Goal: Transaction & Acquisition: Purchase product/service

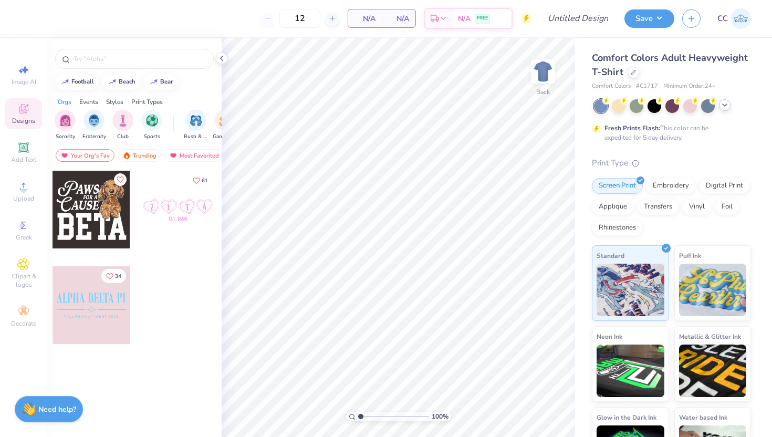
click at [724, 105] on icon at bounding box center [725, 105] width 8 height 8
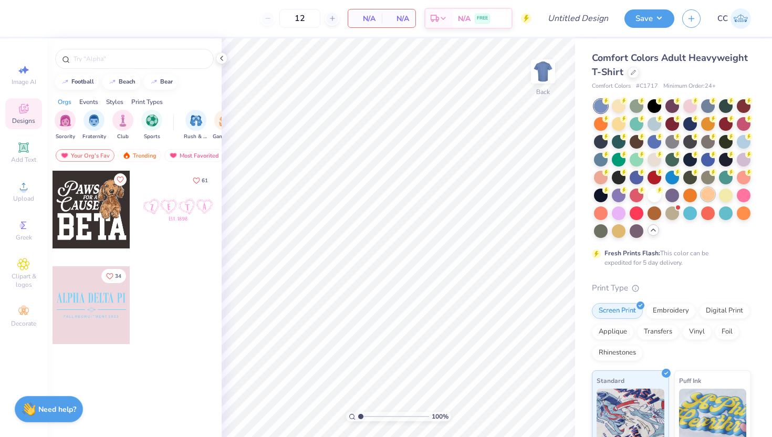
click at [710, 195] on div at bounding box center [709, 195] width 14 height 14
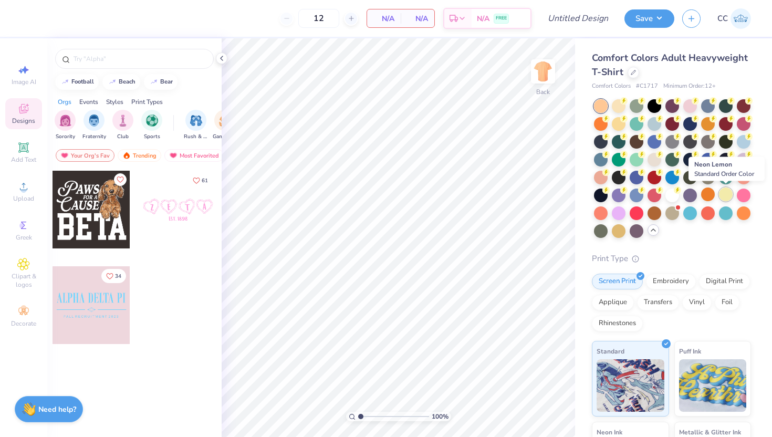
click at [729, 194] on div at bounding box center [726, 195] width 14 height 14
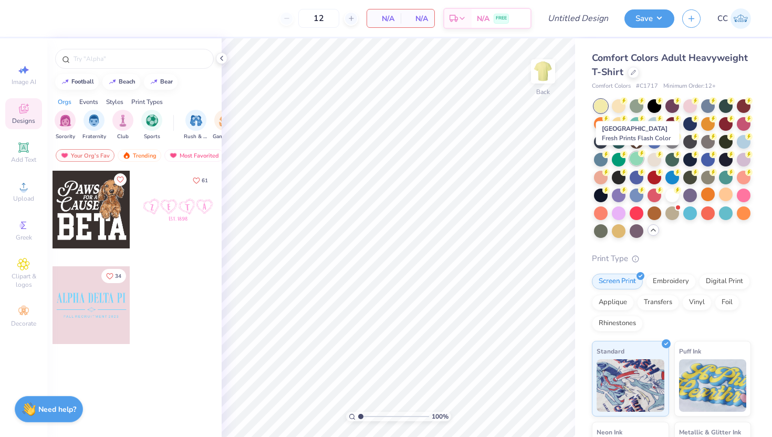
click at [638, 158] on div at bounding box center [637, 159] width 14 height 14
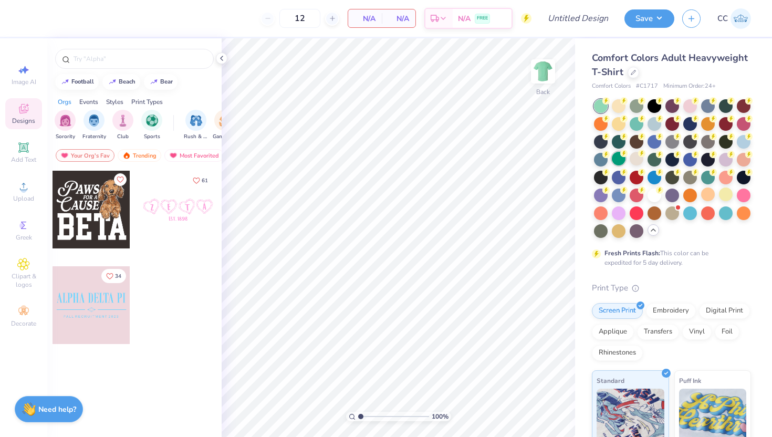
click at [612, 156] on div at bounding box center [619, 159] width 14 height 14
click at [654, 123] on div at bounding box center [655, 123] width 14 height 14
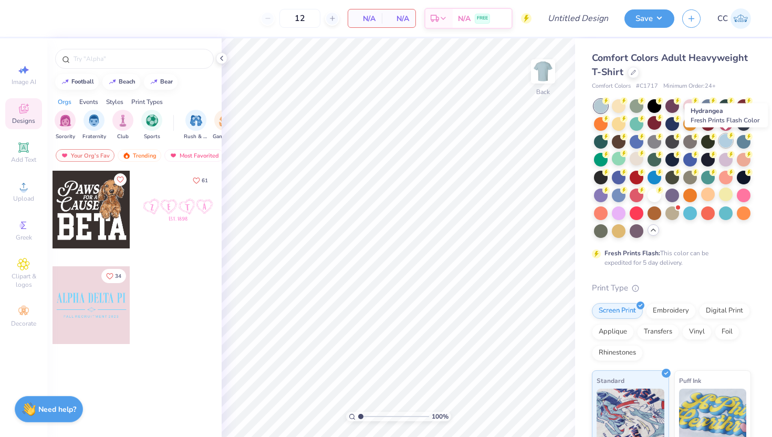
click at [723, 139] on div at bounding box center [726, 141] width 14 height 14
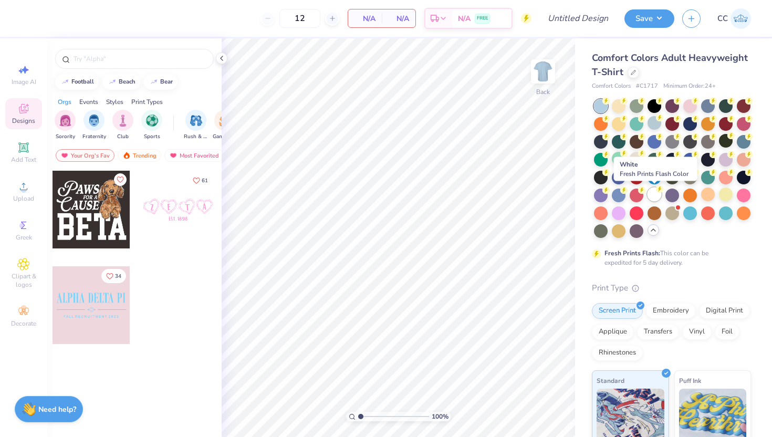
click at [657, 195] on div at bounding box center [655, 195] width 14 height 14
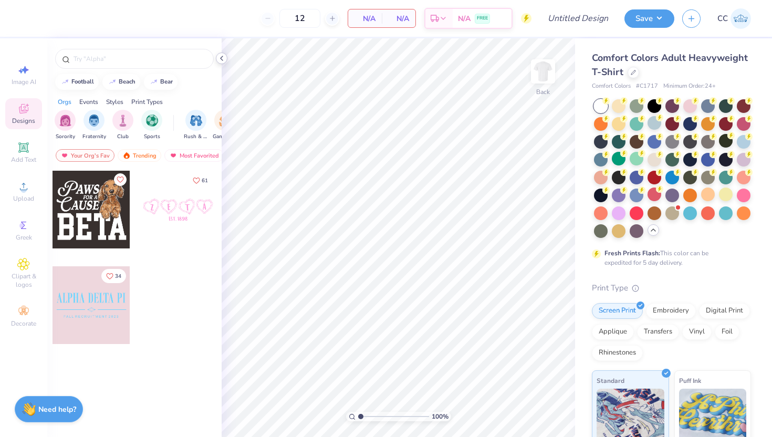
click at [221, 56] on icon at bounding box center [222, 58] width 8 height 8
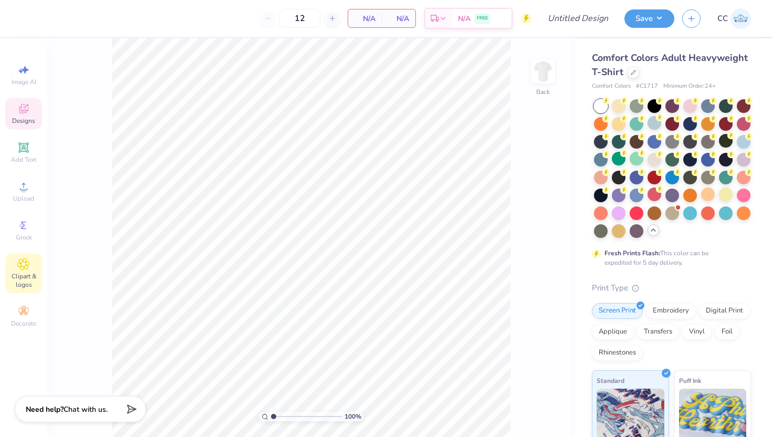
click at [27, 281] on span "Clipart & logos" at bounding box center [23, 280] width 37 height 17
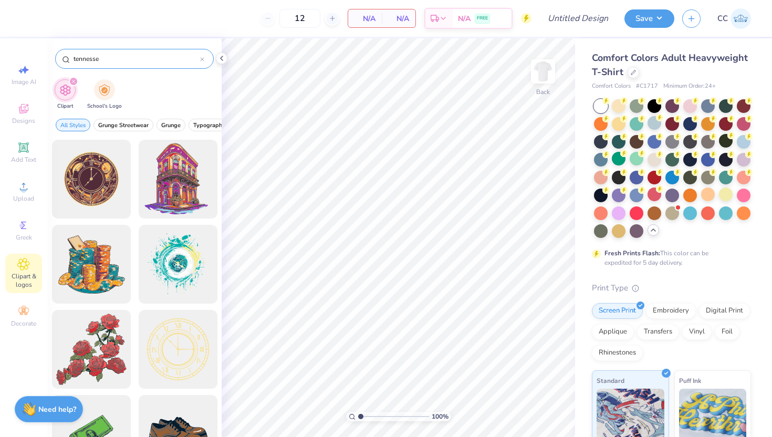
type input "tennessee"
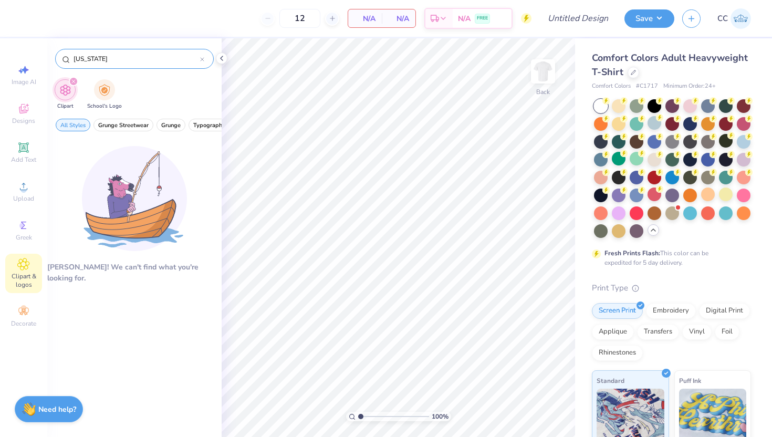
drag, startPoint x: 139, startPoint y: 57, endPoint x: 69, endPoint y: 58, distance: 69.9
click at [69, 58] on div "tennessee" at bounding box center [134, 59] width 159 height 20
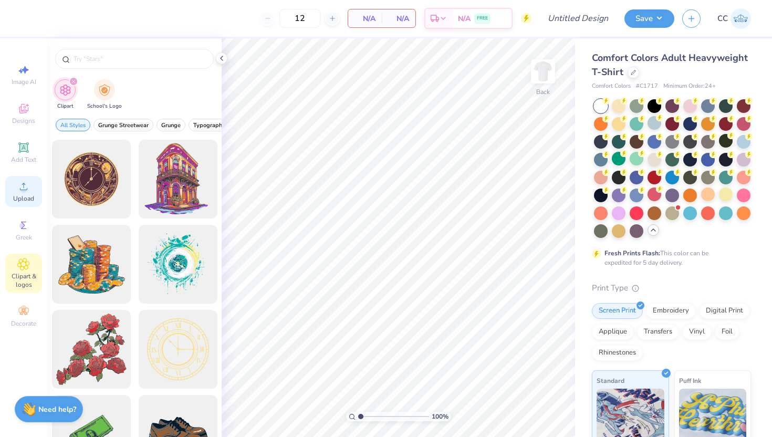
click at [22, 198] on span "Upload" at bounding box center [23, 198] width 21 height 8
click at [19, 199] on span "Upload" at bounding box center [23, 198] width 21 height 8
click at [22, 195] on span "Upload" at bounding box center [23, 198] width 21 height 8
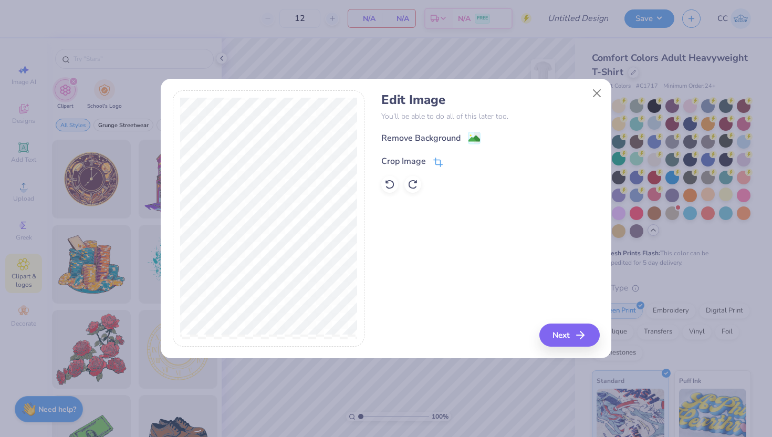
click at [439, 159] on icon at bounding box center [438, 162] width 9 height 9
click at [455, 158] on icon at bounding box center [456, 160] width 6 height 6
click at [473, 138] on image at bounding box center [475, 140] width 12 height 12
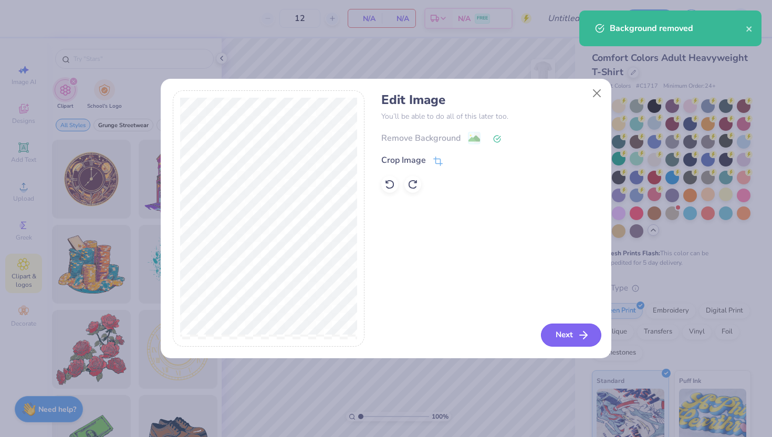
click at [555, 334] on button "Next" at bounding box center [571, 335] width 60 height 23
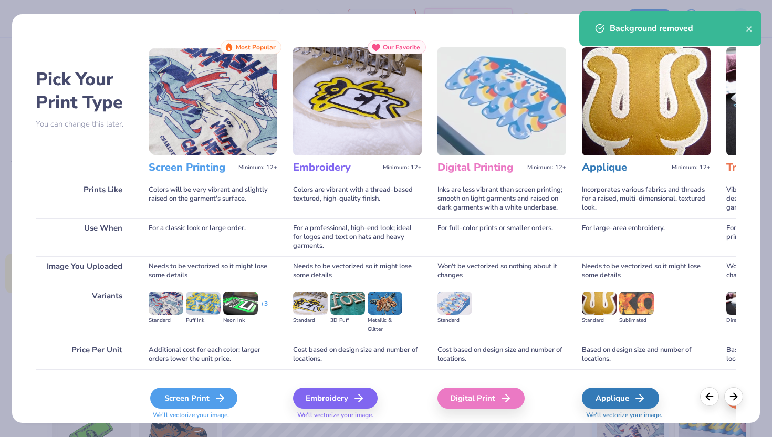
click at [215, 398] on icon at bounding box center [220, 398] width 13 height 13
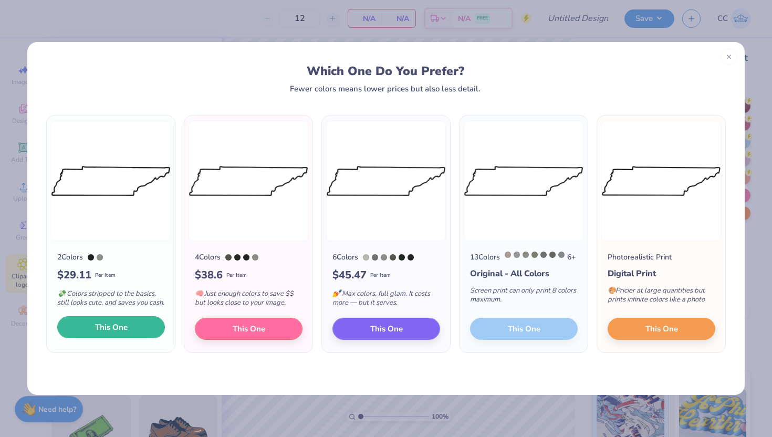
click at [109, 328] on button "This One" at bounding box center [111, 327] width 108 height 22
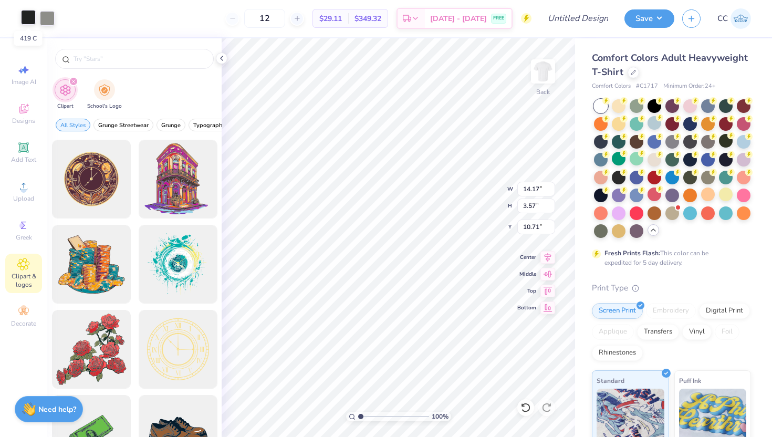
click at [27, 19] on div at bounding box center [28, 17] width 15 height 15
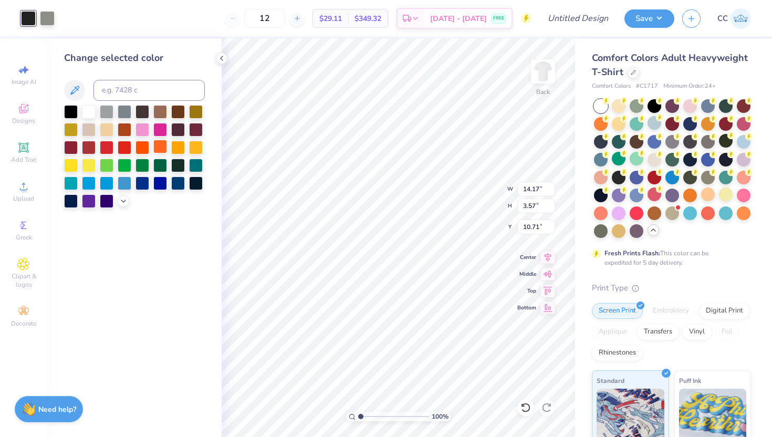
click at [161, 148] on div at bounding box center [160, 147] width 14 height 14
click at [123, 201] on polyline at bounding box center [123, 200] width 4 height 2
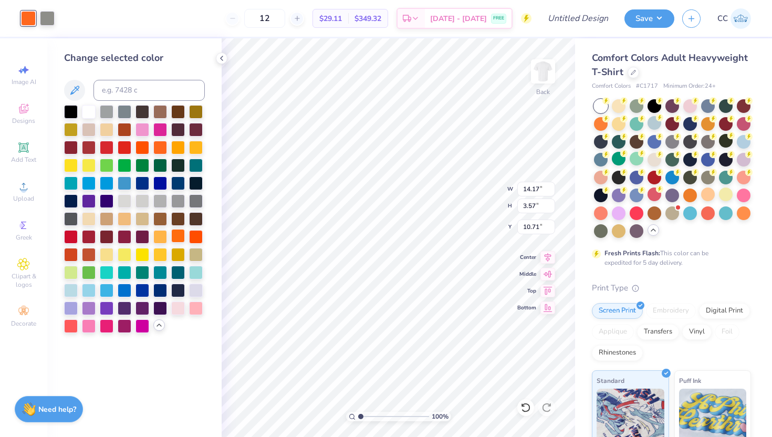
click at [179, 239] on div at bounding box center [178, 236] width 14 height 14
click at [180, 239] on div at bounding box center [178, 236] width 14 height 14
click at [195, 239] on div at bounding box center [196, 236] width 14 height 14
click at [182, 238] on div at bounding box center [178, 236] width 14 height 14
click at [44, 24] on div at bounding box center [47, 17] width 15 height 15
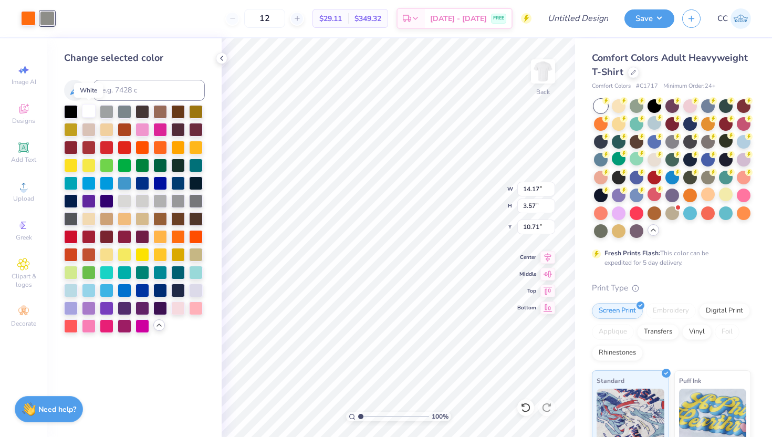
click at [85, 111] on div at bounding box center [89, 111] width 14 height 14
click at [176, 234] on div at bounding box center [178, 236] width 14 height 14
type input "12.15"
type input "3.06"
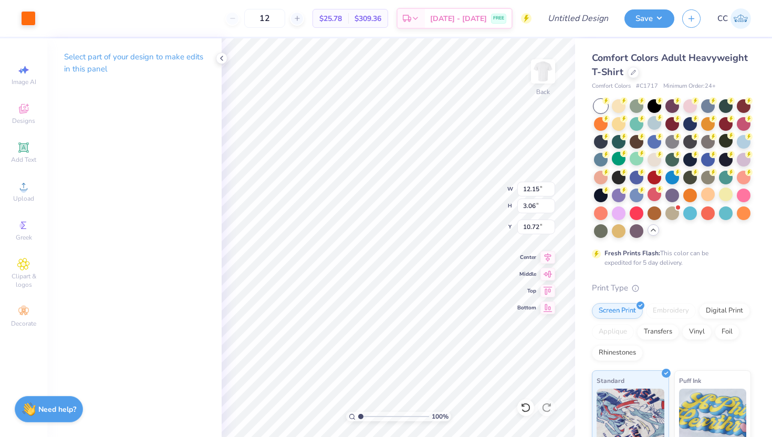
type input "3.00"
type input "3.23"
click at [218, 56] on icon at bounding box center [222, 58] width 8 height 8
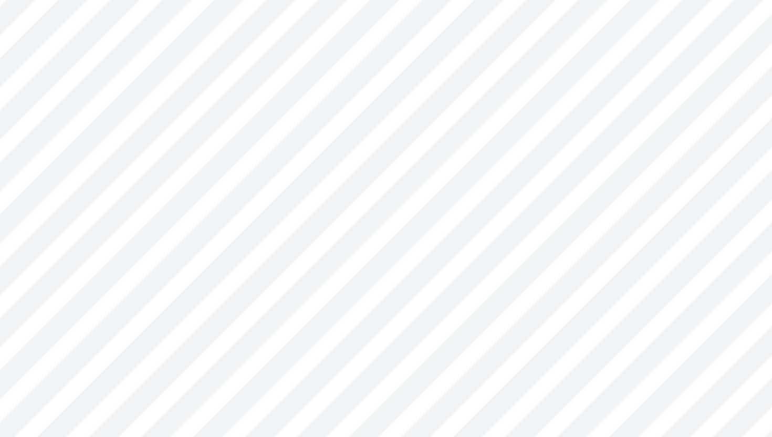
type input "3.89"
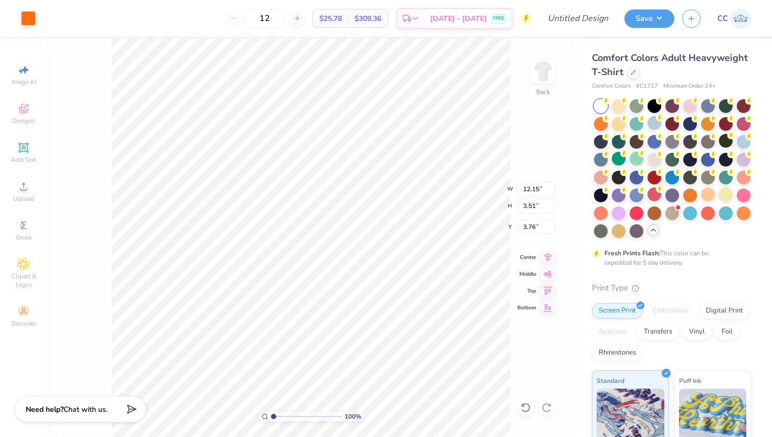
click at [522, 408] on icon at bounding box center [526, 408] width 11 height 11
type input "3.23"
click at [520, 410] on div at bounding box center [526, 407] width 17 height 17
type input "3.06"
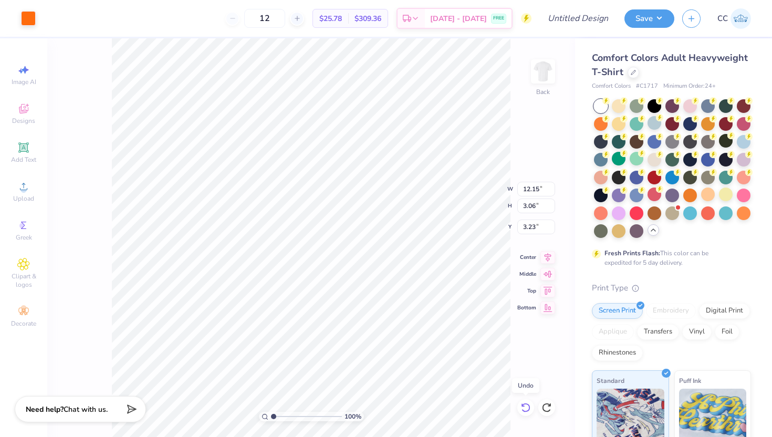
click at [523, 410] on icon at bounding box center [526, 408] width 11 height 11
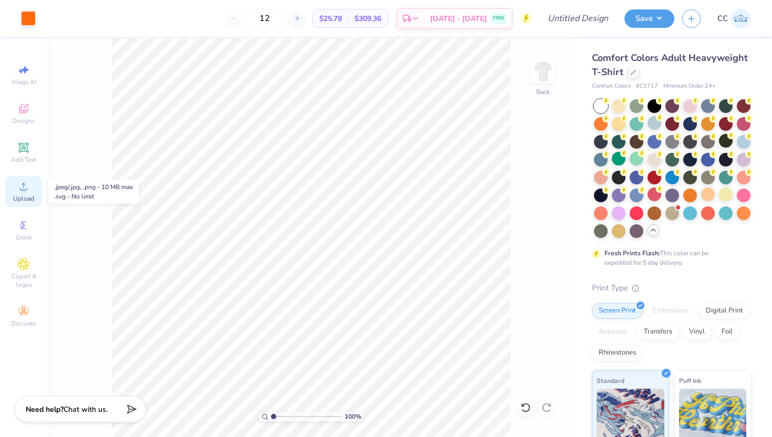
click at [31, 195] on span "Upload" at bounding box center [23, 198] width 21 height 8
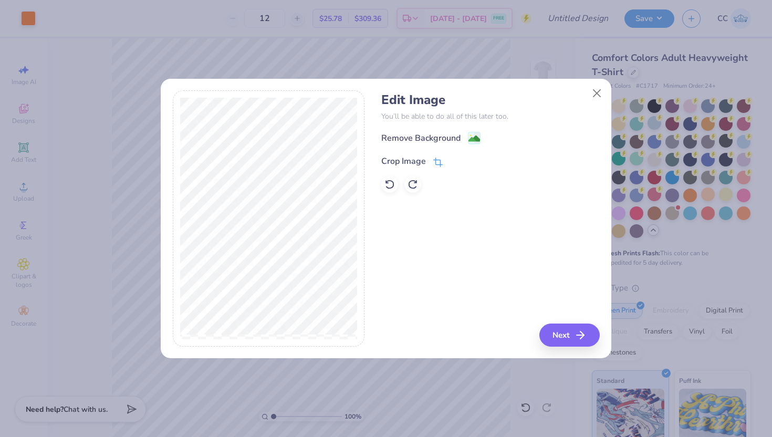
click at [440, 162] on icon at bounding box center [437, 163] width 7 height 7
click at [456, 160] on icon at bounding box center [456, 160] width 6 height 6
click at [476, 137] on image at bounding box center [475, 140] width 12 height 12
click at [571, 334] on button "Next" at bounding box center [571, 335] width 60 height 23
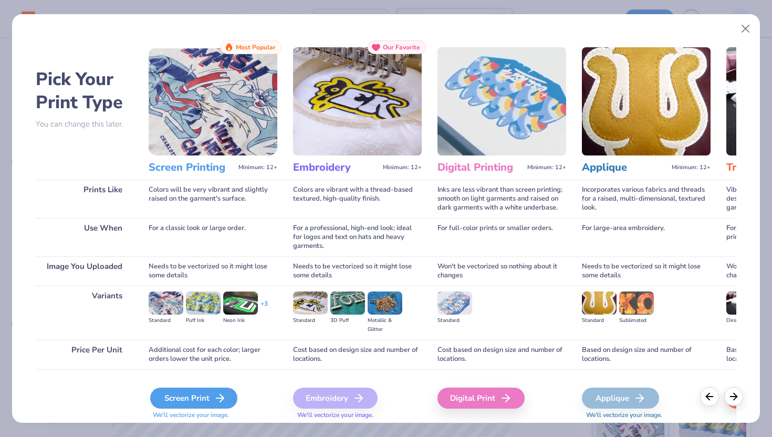
click at [205, 398] on div "Screen Print" at bounding box center [193, 398] width 87 height 21
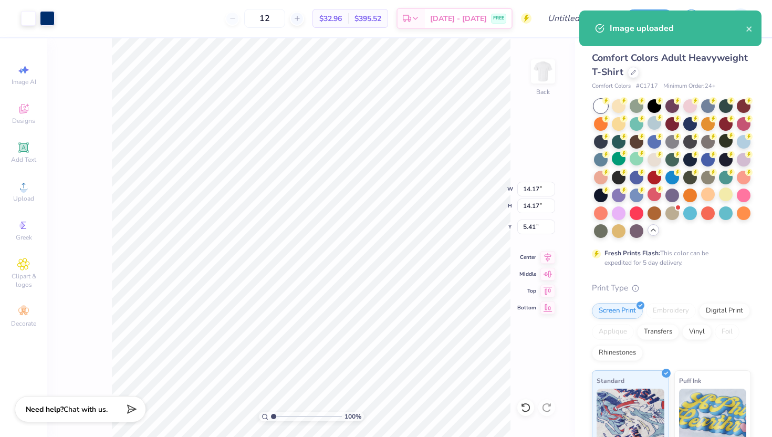
type input "5.94"
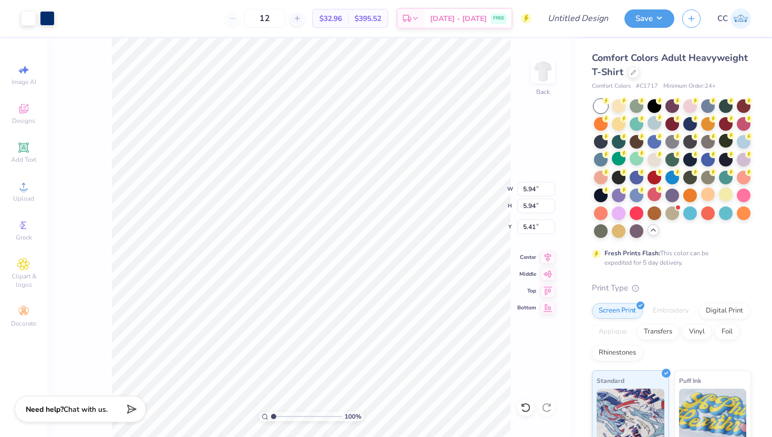
type input "4.44"
type input "2.53"
type input "2.54"
click at [46, 22] on div at bounding box center [47, 17] width 15 height 15
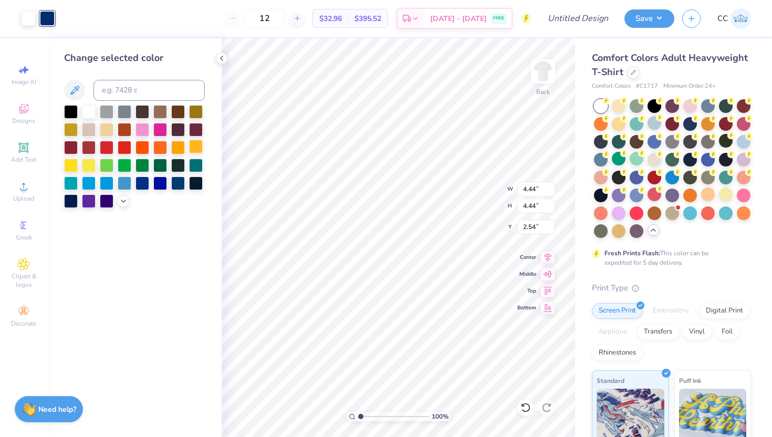
click at [194, 146] on div at bounding box center [196, 147] width 14 height 14
click at [174, 146] on div at bounding box center [178, 147] width 14 height 14
click at [123, 202] on icon at bounding box center [123, 200] width 8 height 8
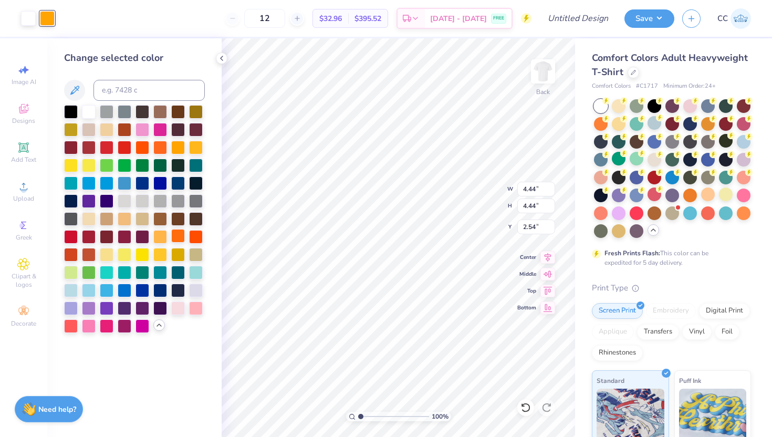
click at [180, 237] on div at bounding box center [178, 236] width 14 height 14
click at [162, 238] on div at bounding box center [160, 236] width 14 height 14
click at [121, 222] on div at bounding box center [125, 218] width 14 height 14
click at [87, 290] on div at bounding box center [89, 290] width 14 height 14
click at [547, 79] on img at bounding box center [543, 71] width 42 height 42
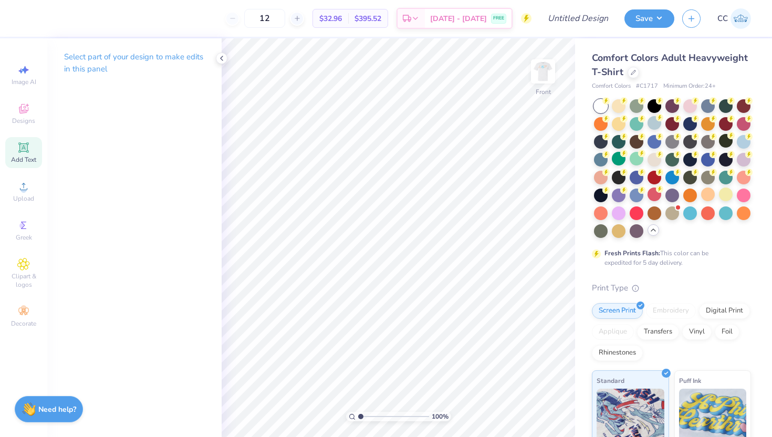
click at [25, 139] on div "Add Text" at bounding box center [23, 152] width 37 height 31
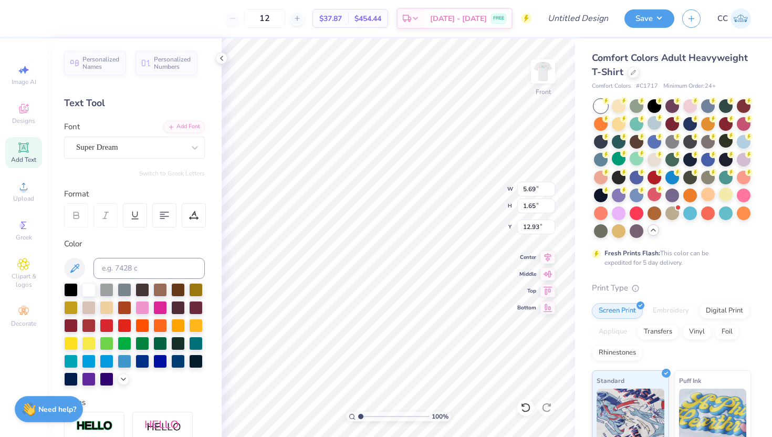
scroll to position [0, 3]
type textarea "Live like a classiuc."
type input "9.91"
type input "0.79"
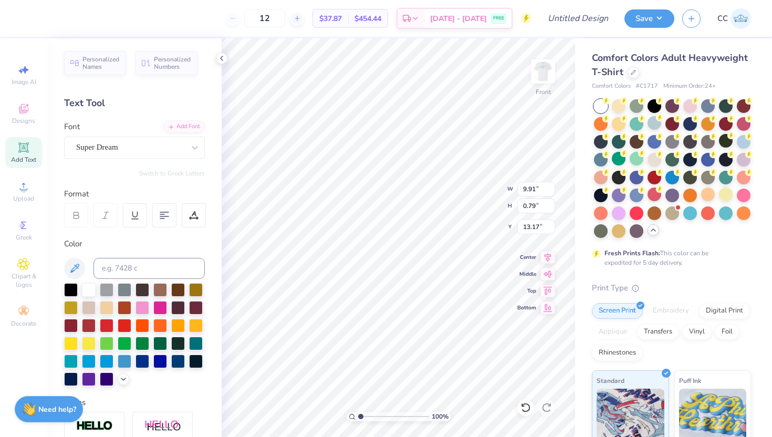
type input "5.86"
click at [541, 71] on img at bounding box center [543, 71] width 42 height 42
click at [125, 378] on icon at bounding box center [123, 378] width 8 height 8
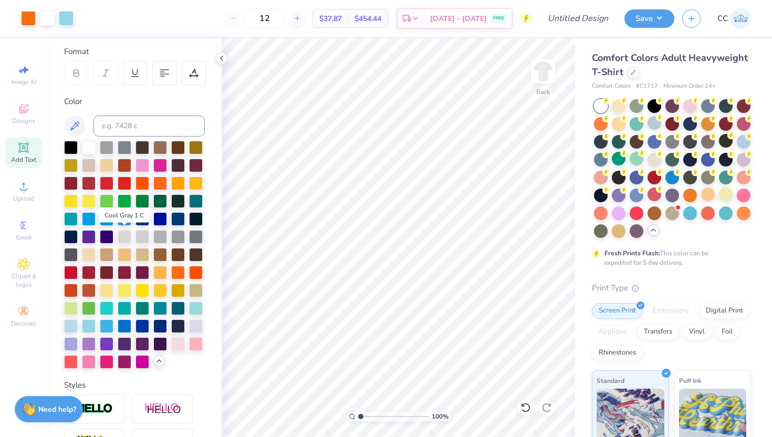
scroll to position [149, 0]
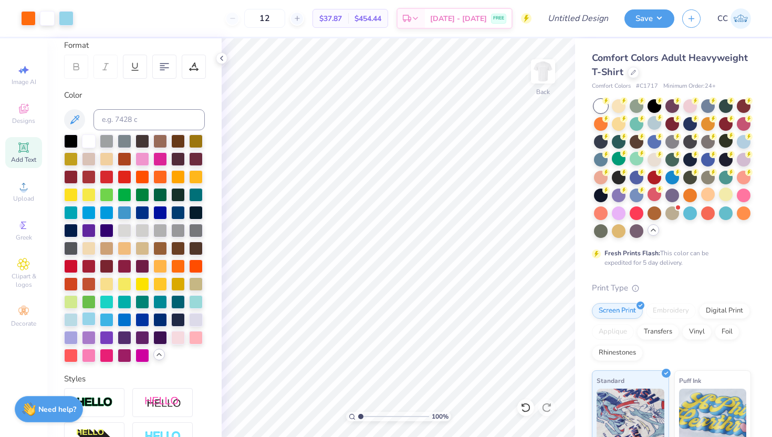
click at [88, 318] on div at bounding box center [89, 319] width 14 height 14
click at [190, 321] on div at bounding box center [196, 319] width 14 height 14
click at [197, 322] on div at bounding box center [196, 319] width 14 height 14
click at [199, 318] on div at bounding box center [196, 319] width 14 height 14
click at [47, 20] on div at bounding box center [47, 17] width 15 height 15
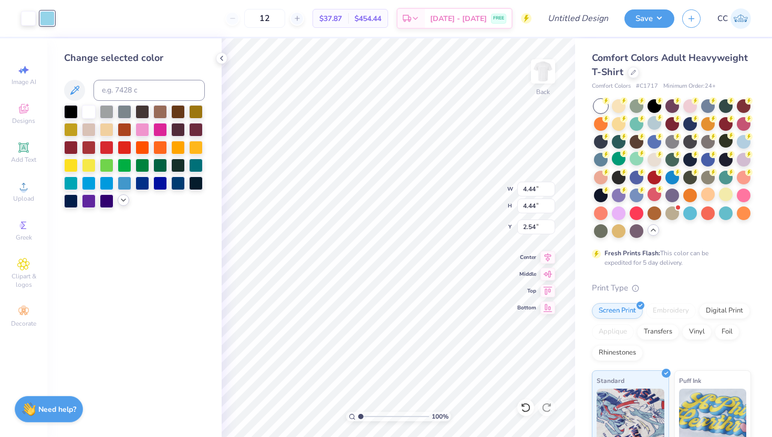
click at [121, 204] on div at bounding box center [124, 200] width 12 height 12
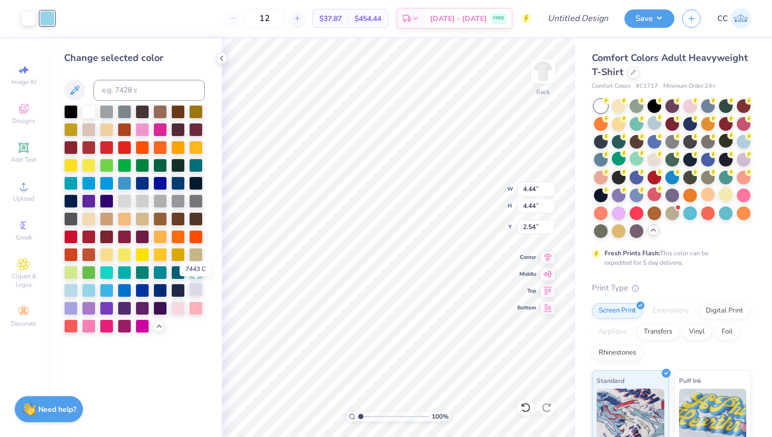
click at [197, 288] on div at bounding box center [196, 290] width 14 height 14
click at [90, 127] on div at bounding box center [89, 129] width 14 height 14
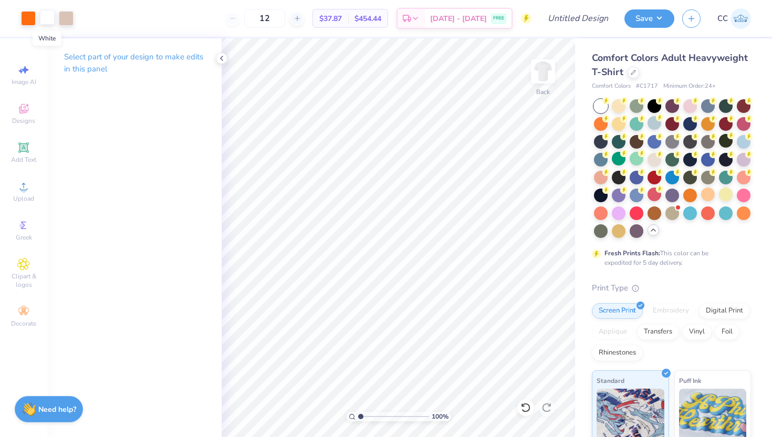
click at [48, 17] on div at bounding box center [47, 17] width 15 height 15
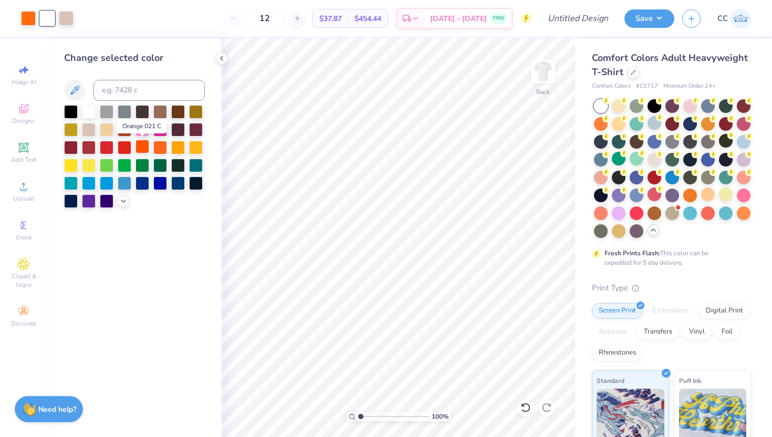
click at [143, 144] on div at bounding box center [143, 147] width 14 height 14
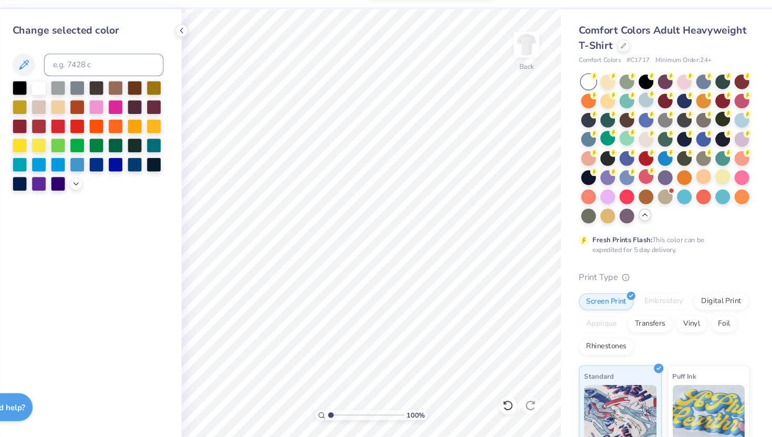
scroll to position [0, 0]
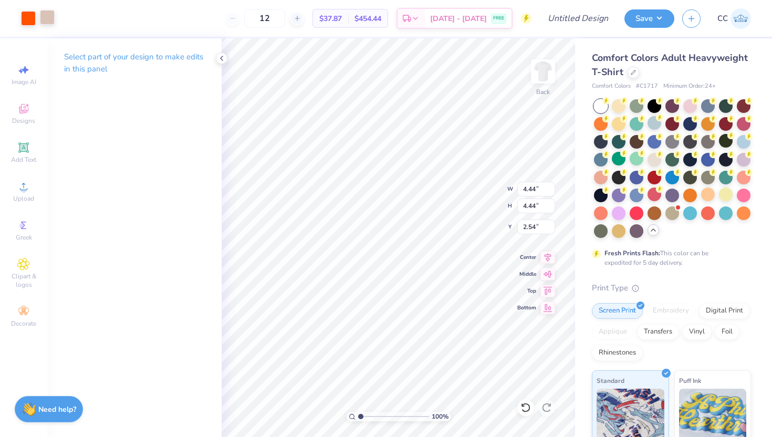
click at [50, 19] on div at bounding box center [47, 17] width 15 height 15
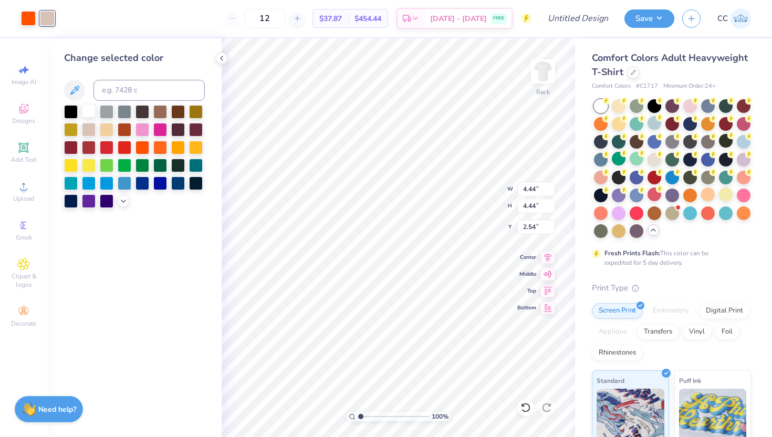
click at [89, 114] on div at bounding box center [89, 111] width 14 height 14
click at [91, 129] on div at bounding box center [89, 129] width 14 height 14
click at [123, 205] on div at bounding box center [124, 200] width 12 height 12
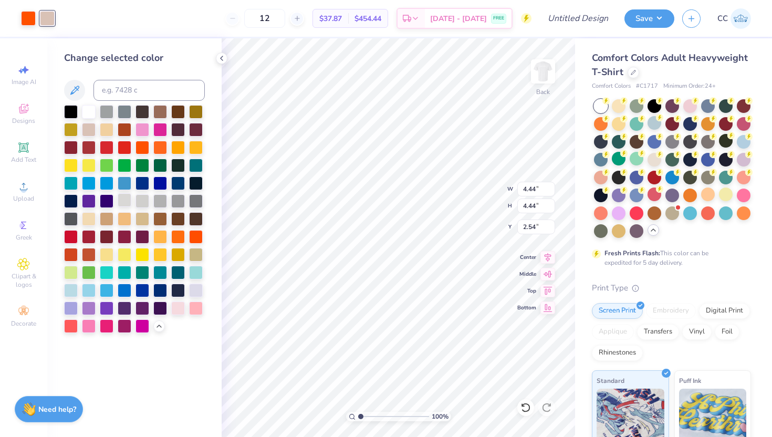
click at [127, 204] on div at bounding box center [125, 200] width 14 height 14
click at [141, 203] on div at bounding box center [143, 200] width 14 height 14
click at [85, 221] on div at bounding box center [89, 218] width 14 height 14
click at [145, 218] on div at bounding box center [143, 218] width 14 height 14
click at [174, 306] on div at bounding box center [178, 308] width 14 height 14
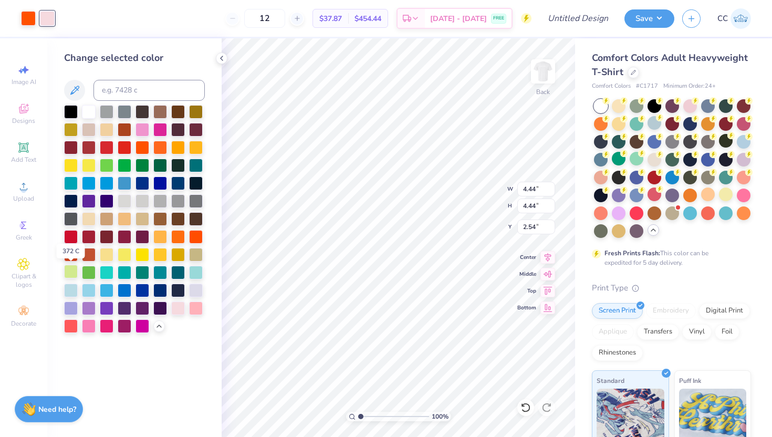
click at [75, 271] on div at bounding box center [71, 272] width 14 height 14
click at [109, 257] on div at bounding box center [107, 254] width 14 height 14
click at [129, 255] on div at bounding box center [125, 254] width 14 height 14
click at [163, 238] on div at bounding box center [160, 236] width 14 height 14
click at [161, 253] on div at bounding box center [160, 254] width 14 height 14
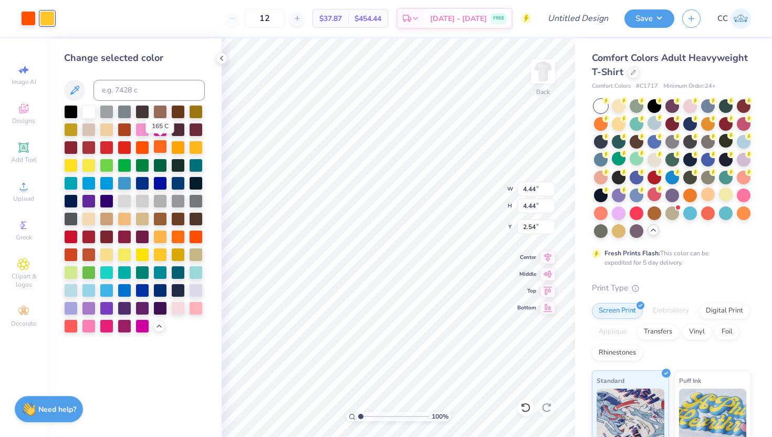
click at [159, 147] on div at bounding box center [160, 147] width 14 height 14
click at [179, 147] on div at bounding box center [178, 147] width 14 height 14
click at [193, 146] on div at bounding box center [196, 147] width 14 height 14
click at [139, 147] on div at bounding box center [143, 147] width 14 height 14
click at [105, 131] on div at bounding box center [107, 129] width 14 height 14
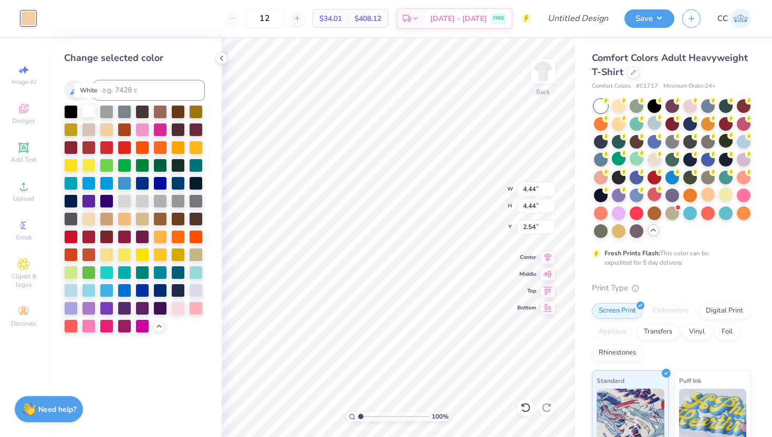
click at [87, 111] on div at bounding box center [89, 111] width 14 height 14
click at [529, 410] on icon at bounding box center [526, 408] width 11 height 11
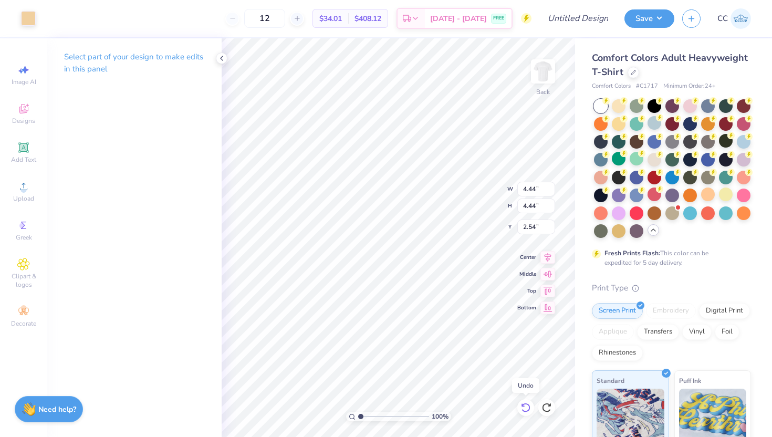
click at [529, 411] on icon at bounding box center [526, 408] width 11 height 11
click at [31, 22] on div at bounding box center [28, 17] width 15 height 15
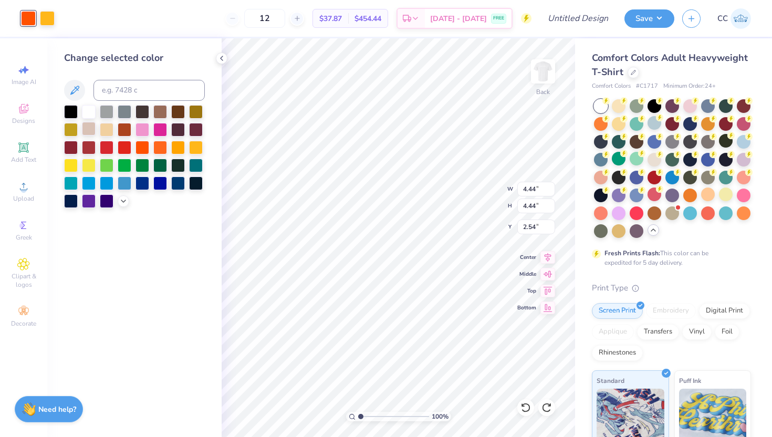
click at [92, 132] on div at bounding box center [89, 129] width 14 height 14
click at [46, 15] on div at bounding box center [47, 17] width 15 height 15
click at [143, 148] on div at bounding box center [143, 147] width 14 height 14
click at [123, 202] on icon at bounding box center [123, 200] width 8 height 8
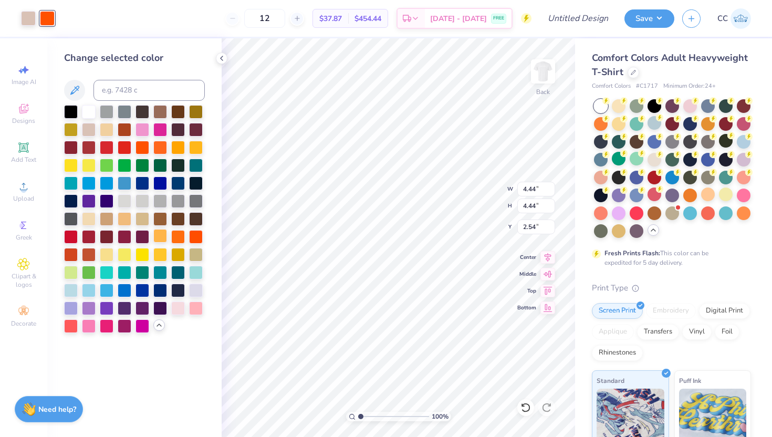
click at [163, 238] on div at bounding box center [160, 236] width 14 height 14
click at [162, 251] on div at bounding box center [160, 254] width 14 height 14
click at [174, 254] on div at bounding box center [178, 254] width 14 height 14
click at [177, 237] on div at bounding box center [178, 236] width 14 height 14
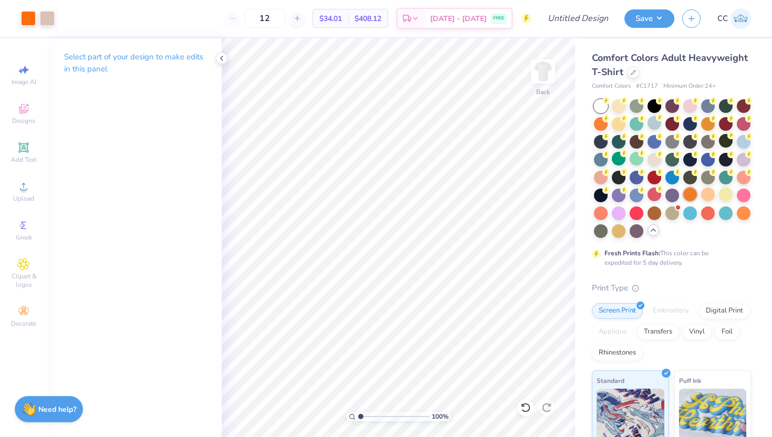
click at [693, 198] on div at bounding box center [691, 195] width 14 height 14
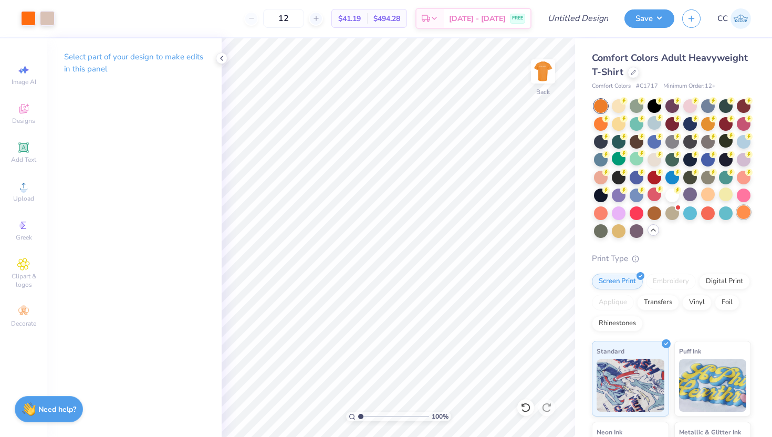
click at [740, 212] on div at bounding box center [744, 212] width 14 height 14
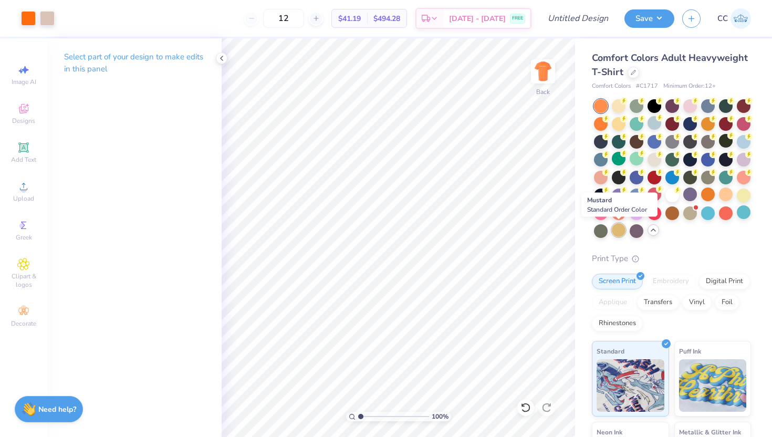
click at [619, 230] on div at bounding box center [619, 230] width 14 height 14
click at [620, 114] on div at bounding box center [672, 168] width 157 height 139
click at [621, 99] on icon at bounding box center [624, 99] width 7 height 7
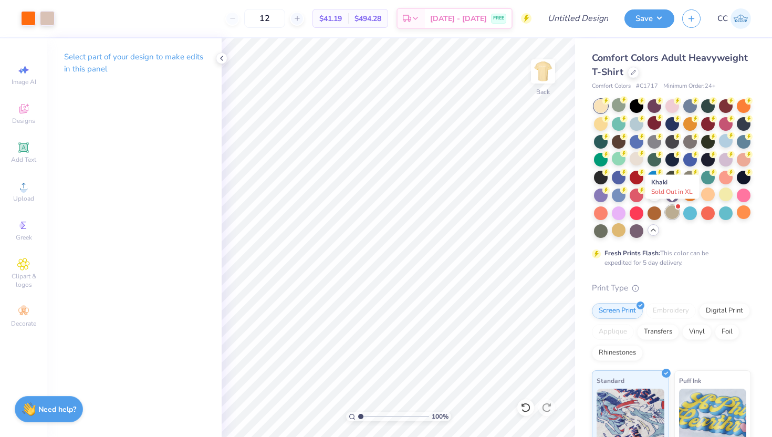
click at [671, 209] on div at bounding box center [673, 212] width 14 height 14
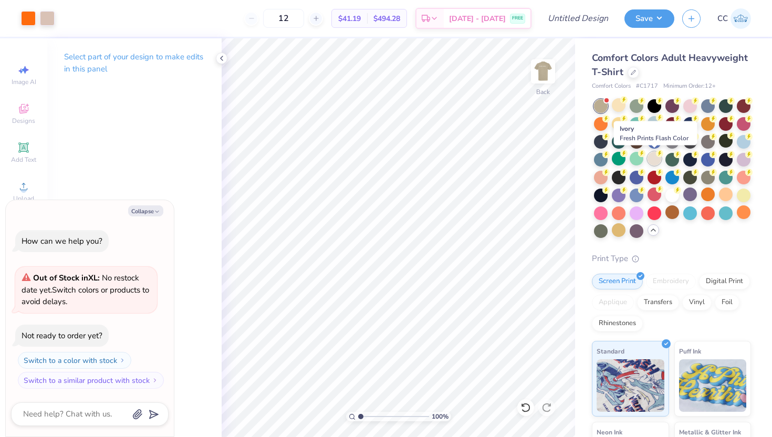
click at [656, 159] on div at bounding box center [655, 159] width 14 height 14
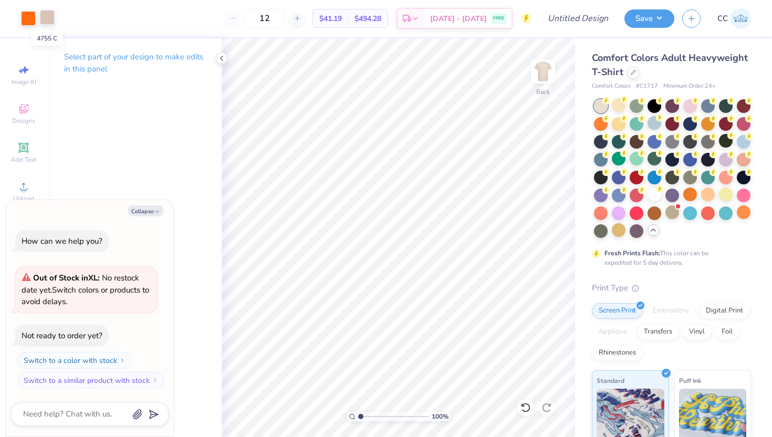
click at [48, 24] on div at bounding box center [47, 17] width 15 height 15
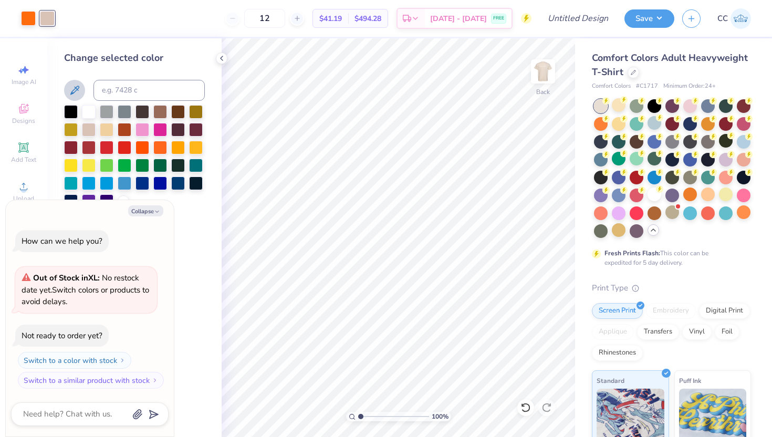
click at [73, 92] on icon at bounding box center [74, 90] width 9 height 9
type textarea "x"
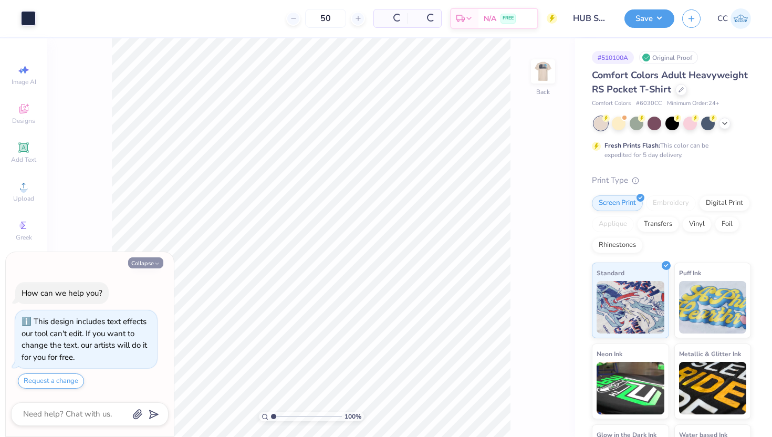
click at [155, 257] on button "Collapse" at bounding box center [145, 262] width 35 height 11
type textarea "x"
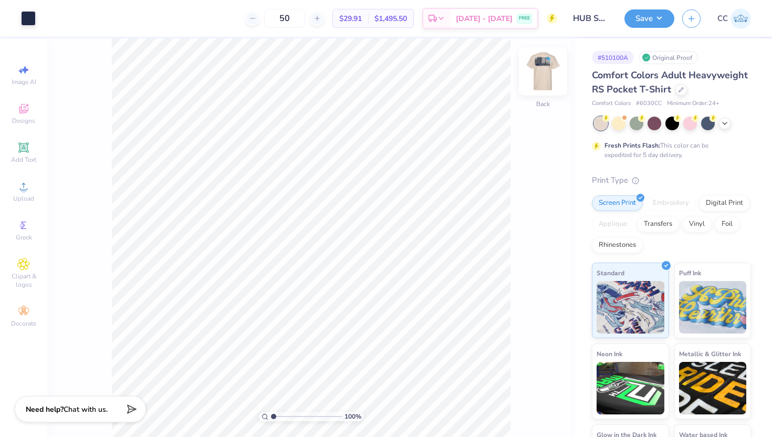
click at [550, 71] on img at bounding box center [543, 71] width 42 height 42
click at [514, 199] on div "100 % Back" at bounding box center [311, 237] width 528 height 399
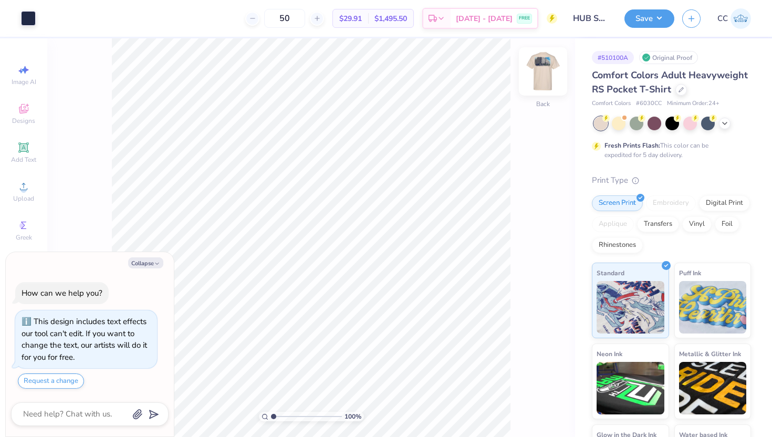
click at [537, 75] on img at bounding box center [543, 71] width 42 height 42
click at [152, 263] on button "Collapse" at bounding box center [145, 262] width 35 height 11
click at [143, 262] on button "Collapse" at bounding box center [145, 262] width 35 height 11
click at [150, 261] on button "Collapse" at bounding box center [145, 262] width 35 height 11
click at [154, 264] on icon "button" at bounding box center [157, 264] width 6 height 6
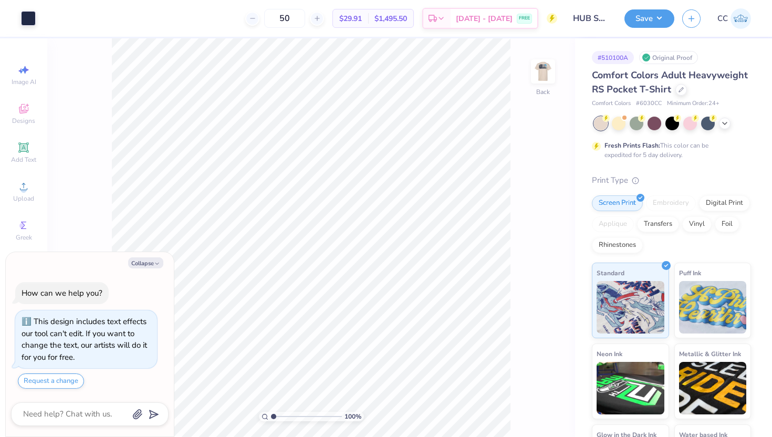
click at [154, 264] on icon "button" at bounding box center [157, 264] width 6 height 6
click at [81, 412] on textarea at bounding box center [75, 414] width 107 height 14
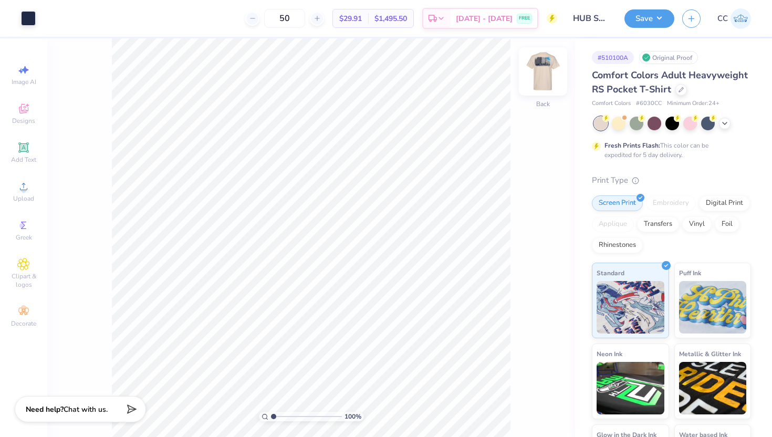
click at [542, 69] on img at bounding box center [543, 71] width 42 height 42
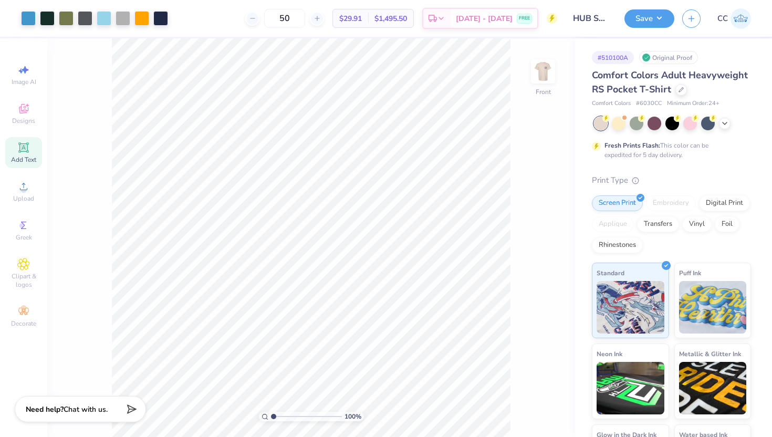
click at [28, 151] on icon at bounding box center [23, 147] width 10 height 10
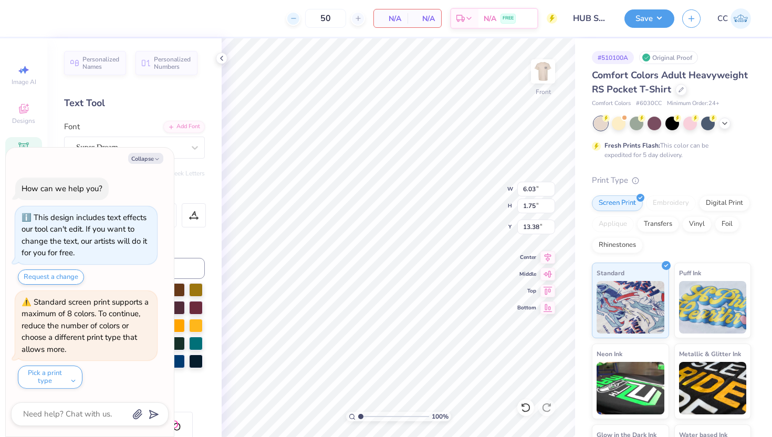
type textarea "x"
type textarea "TEX"
type textarea "x"
type textarea "TE"
type textarea "x"
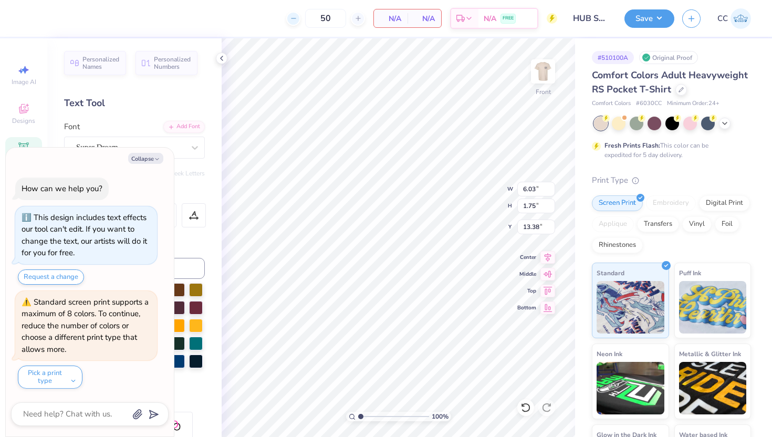
type textarea "T"
type textarea "x"
type textarea "N"
type textarea "x"
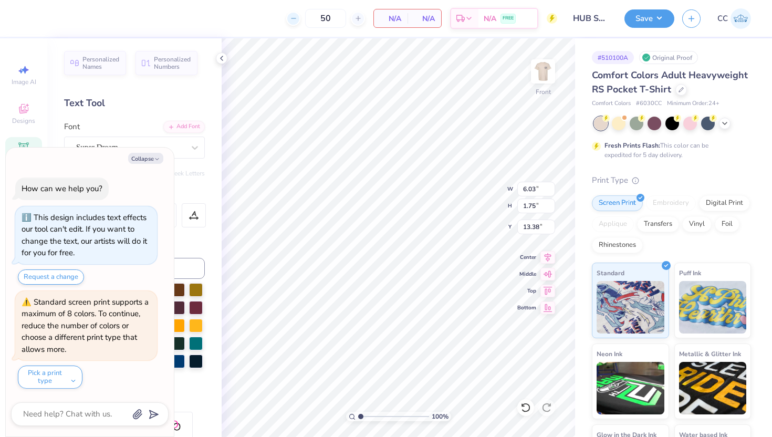
type textarea "No"
type textarea "x"
type textarea "No"
type textarea "x"
type textarea "No wh"
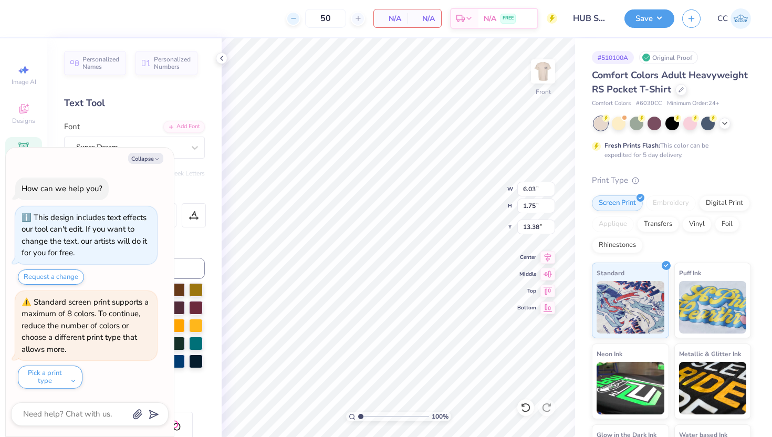
type textarea "x"
type textarea "No whe"
type textarea "x"
type textarea "No wher"
type textarea "x"
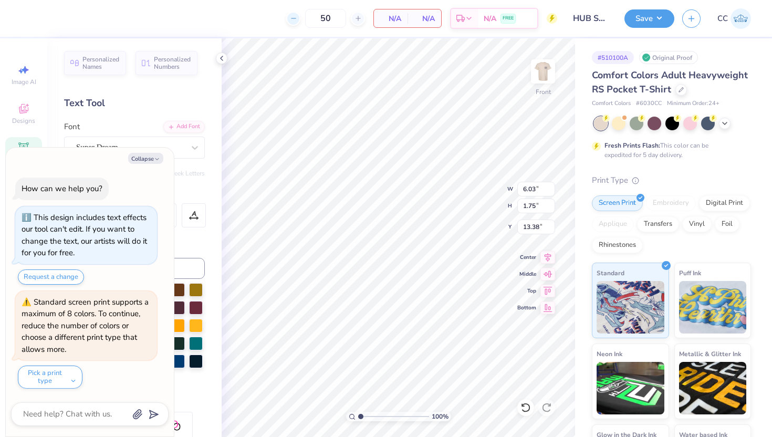
type textarea "No where"
type textarea "x"
type textarea "No where"
type textarea "x"
type textarea "No where el"
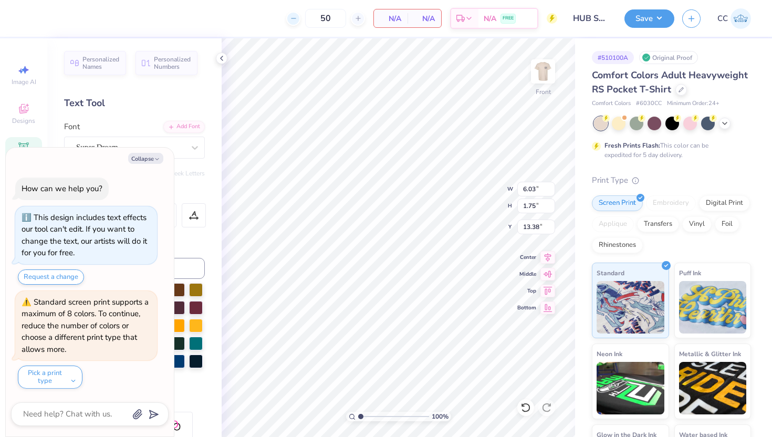
type textarea "x"
type textarea "No where els"
type textarea "x"
type textarea "No where else"
type textarea "x"
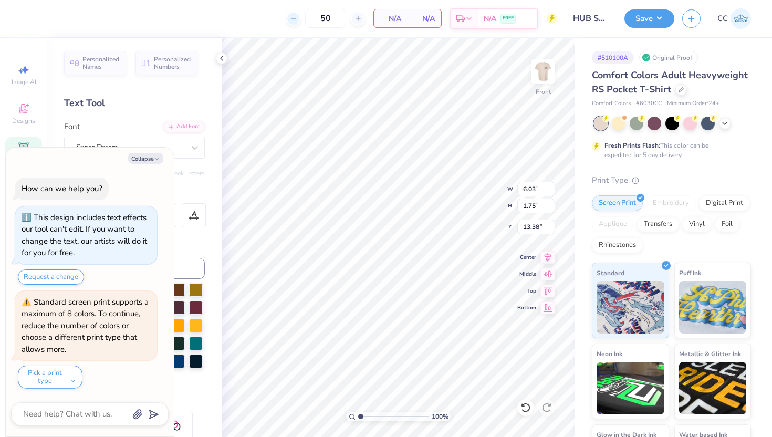
type textarea "No where else"
type textarea "x"
type textarea "No where else c"
type textarea "x"
type textarea "No where else co"
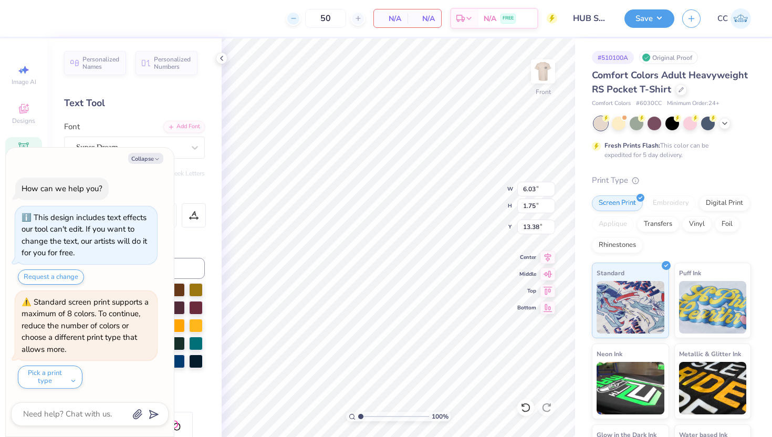
type textarea "x"
type textarea "No where else com"
type textarea "x"
type textarea "No where else comp"
type textarea "x"
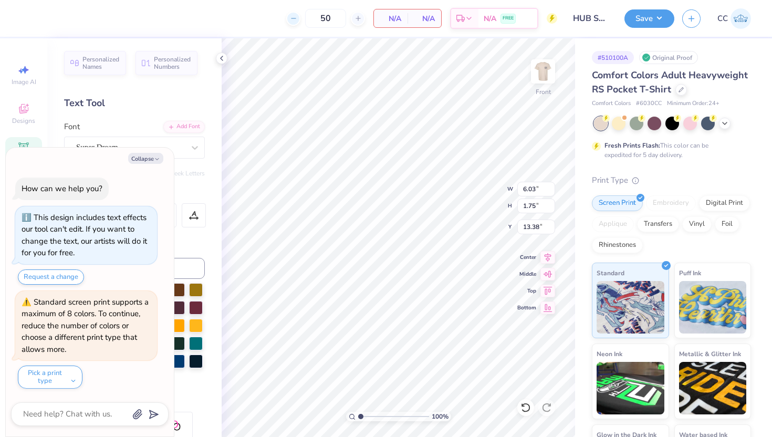
type textarea "No where else compa"
type textarea "x"
type textarea "No where else compar"
type textarea "x"
type textarea "No where else compare"
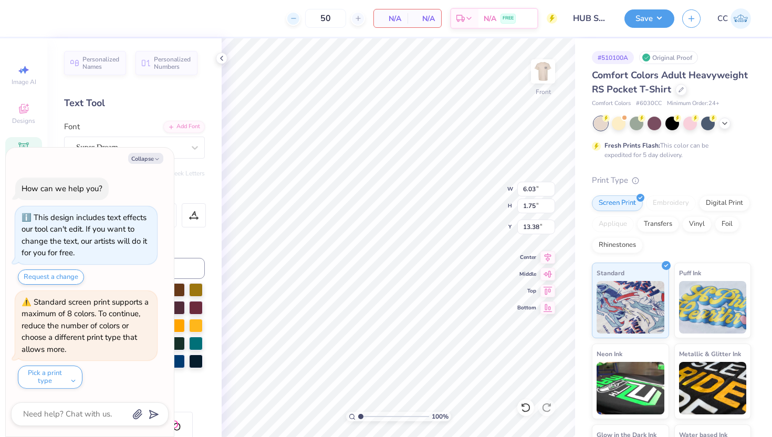
type textarea "x"
type textarea "No where else compares"
click at [156, 157] on icon "button" at bounding box center [157, 159] width 6 height 6
type textarea "x"
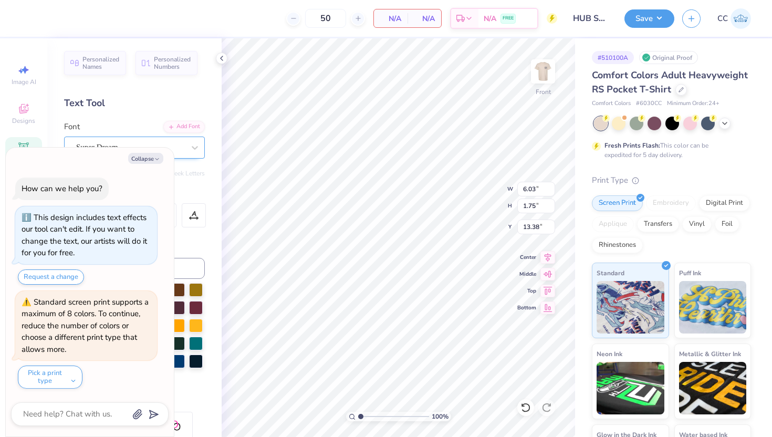
type input "14.32"
type input "1.18"
type input "13.66"
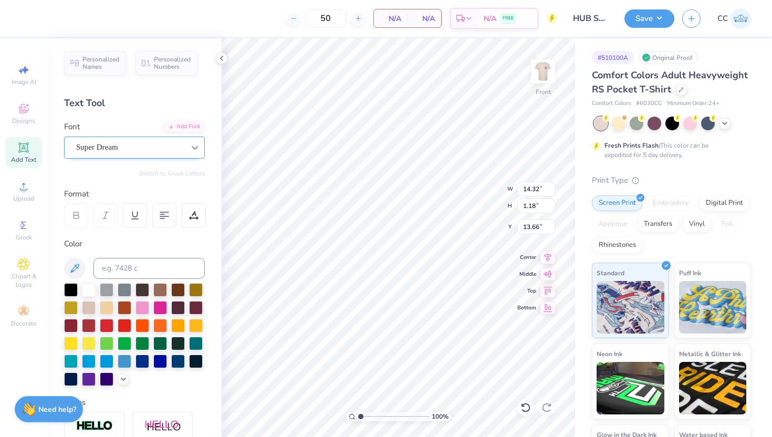
click at [190, 148] on icon at bounding box center [195, 147] width 11 height 11
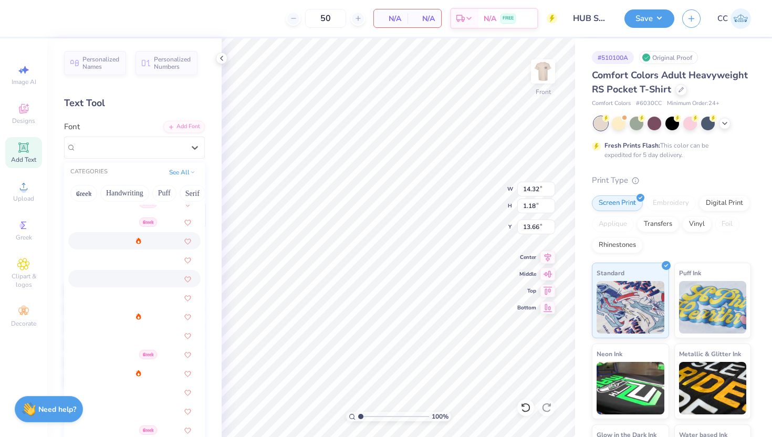
scroll to position [241, 0]
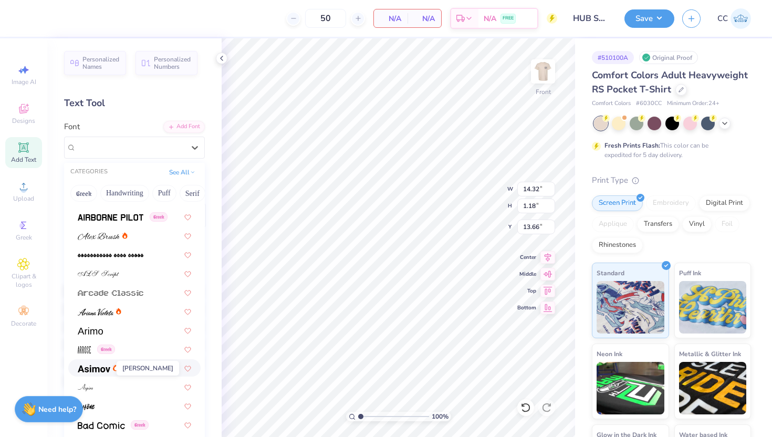
click at [96, 365] on img at bounding box center [94, 368] width 33 height 7
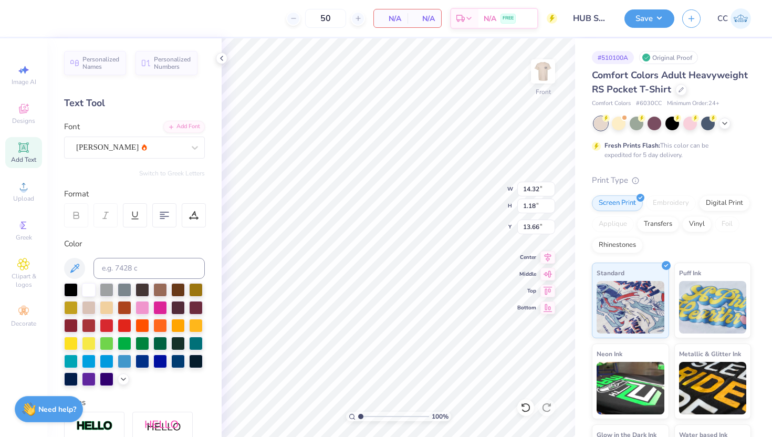
type input "13.97"
type input "1.21"
type input "13.64"
click at [70, 263] on icon at bounding box center [74, 268] width 13 height 13
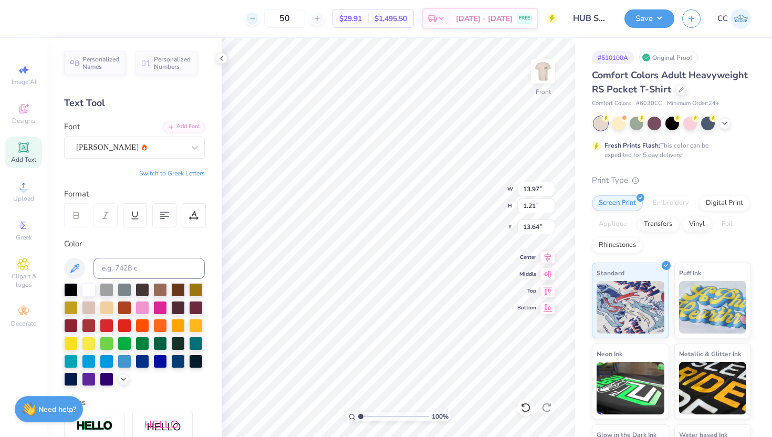
type textarea "NOWHERE ELSE COMPARES."
drag, startPoint x: 541, startPoint y: 189, endPoint x: 523, endPoint y: 189, distance: 18.4
click at [519, 188] on input "13.97" at bounding box center [537, 189] width 38 height 15
type input "14.32"
type input "0.81"
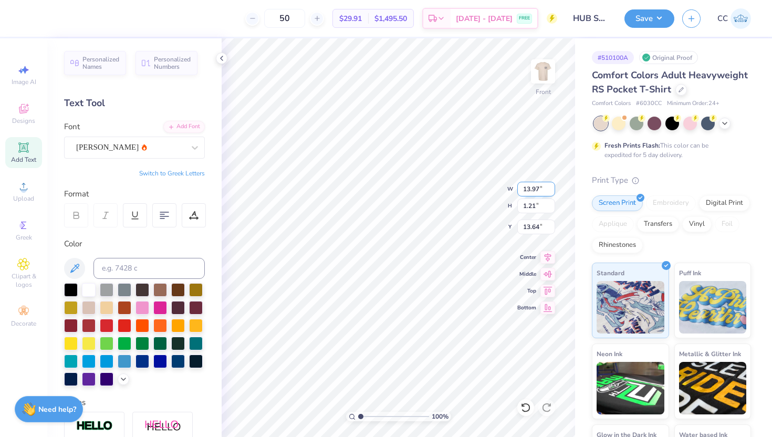
type input "13.85"
drag, startPoint x: 523, startPoint y: 189, endPoint x: 541, endPoint y: 188, distance: 18.4
click at [541, 189] on input "14.32" at bounding box center [537, 189] width 38 height 15
type input "10.00"
type input "0.57"
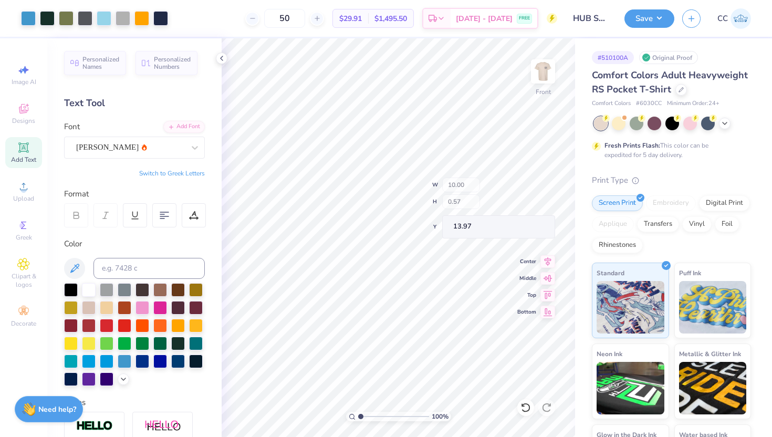
type input "10.62"
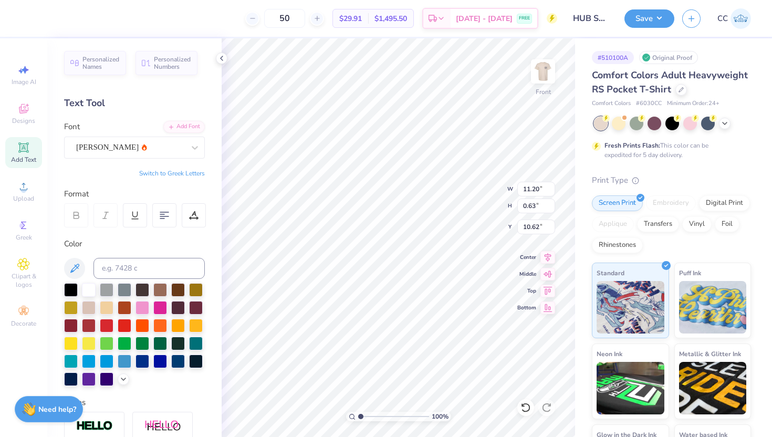
type input "11.20"
type input "0.63"
type input "10.29"
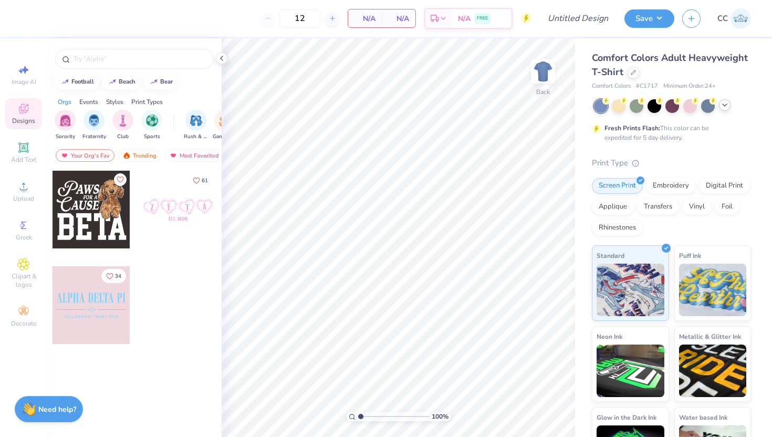
click at [722, 102] on icon at bounding box center [725, 105] width 8 height 8
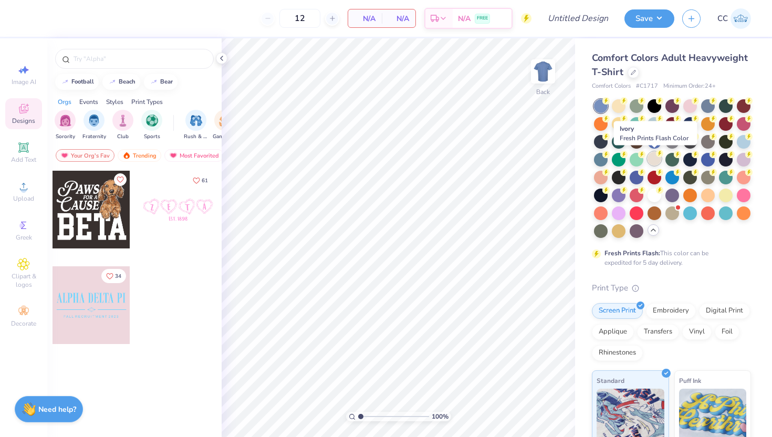
click at [658, 158] on div at bounding box center [655, 159] width 14 height 14
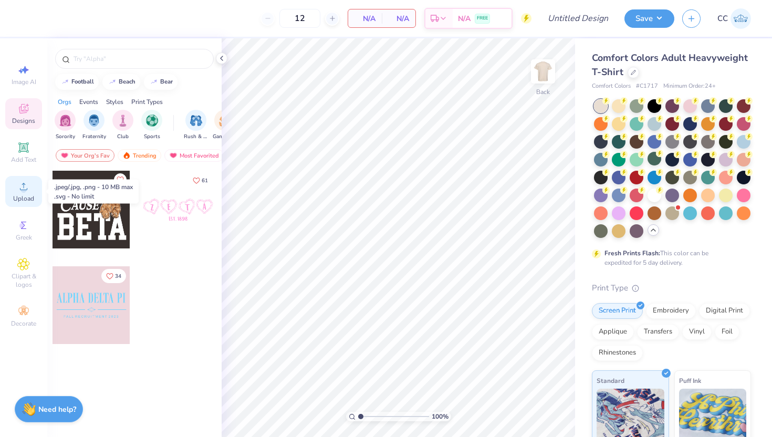
click at [23, 193] on div "Upload" at bounding box center [23, 191] width 37 height 31
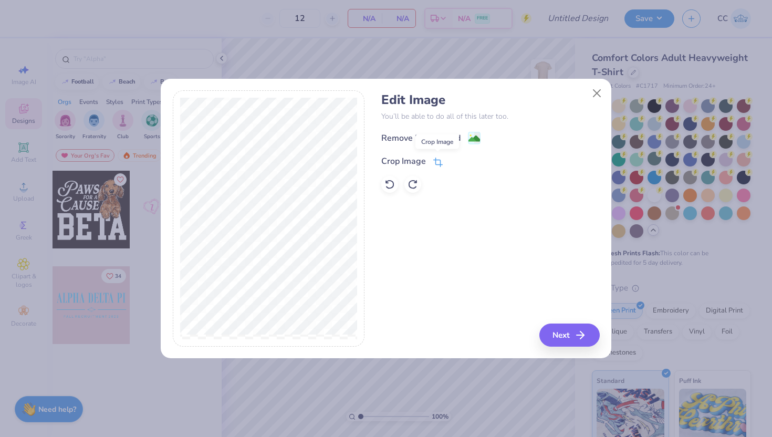
click at [435, 160] on icon at bounding box center [437, 163] width 7 height 7
click at [455, 158] on icon at bounding box center [456, 160] width 6 height 6
click at [473, 136] on image at bounding box center [475, 140] width 12 height 12
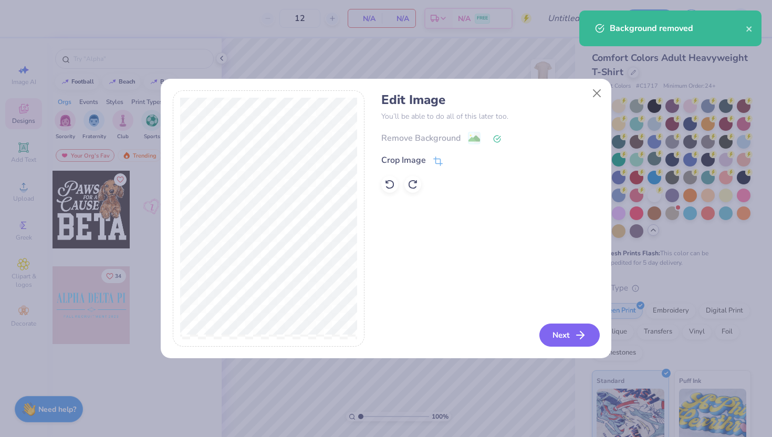
click at [565, 336] on button "Next" at bounding box center [570, 335] width 60 height 23
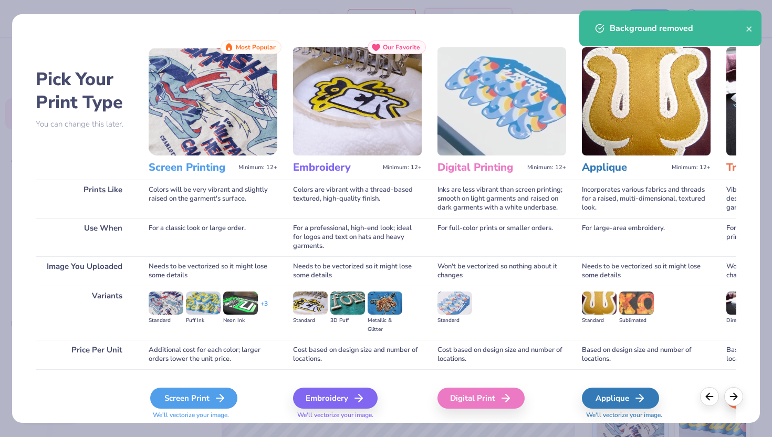
click at [180, 395] on div "Screen Print" at bounding box center [193, 398] width 87 height 21
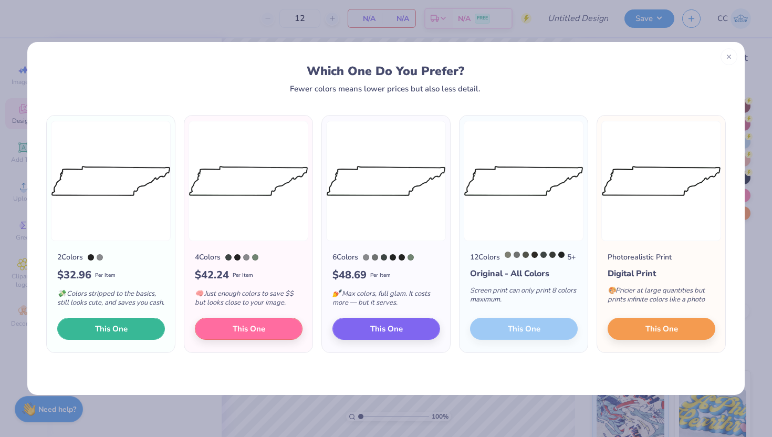
click at [131, 332] on button "This One" at bounding box center [111, 329] width 108 height 22
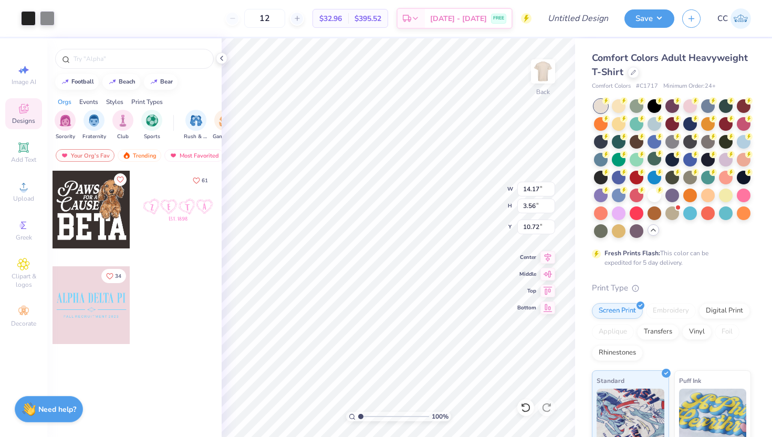
type input "9.81"
type input "2.47"
type input "11.19"
type input "2.81"
type input "3.00"
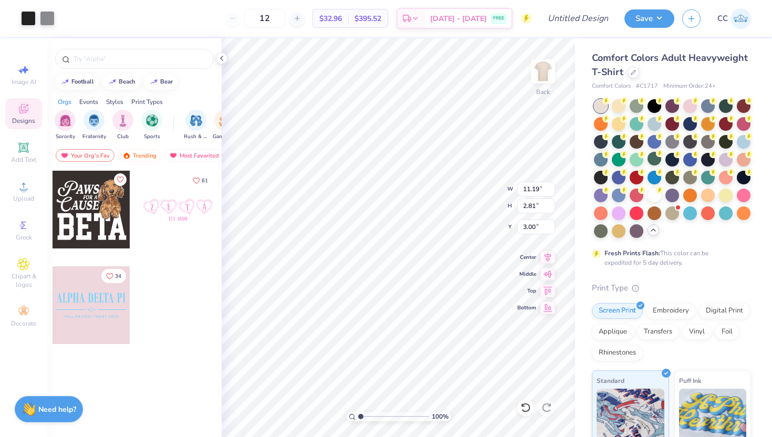
type input "12.40"
type input "3.12"
click at [27, 20] on div at bounding box center [28, 17] width 15 height 15
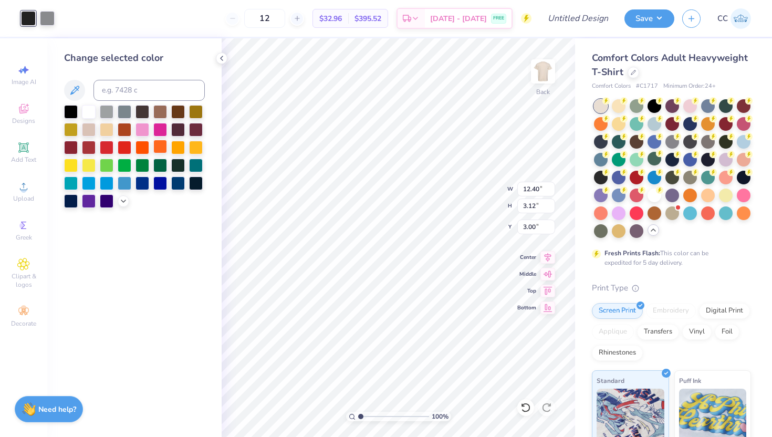
click at [161, 143] on div at bounding box center [160, 147] width 14 height 14
click at [143, 146] on div at bounding box center [143, 147] width 14 height 14
click at [154, 146] on div at bounding box center [160, 147] width 14 height 14
click at [48, 18] on div at bounding box center [47, 17] width 15 height 15
click at [88, 129] on div at bounding box center [89, 129] width 14 height 14
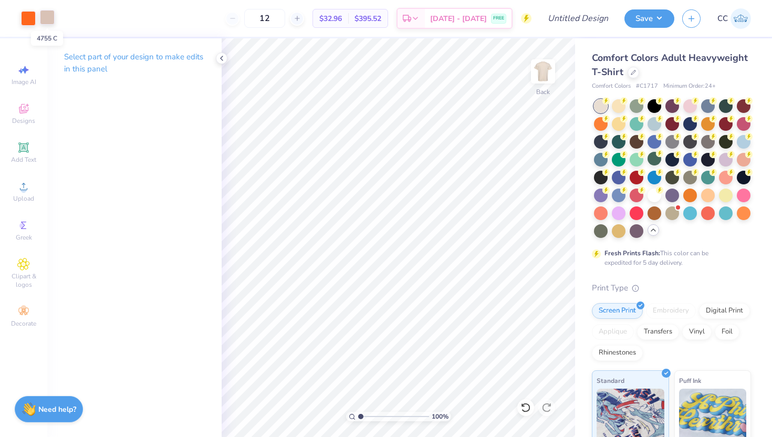
click at [46, 21] on div at bounding box center [47, 17] width 15 height 15
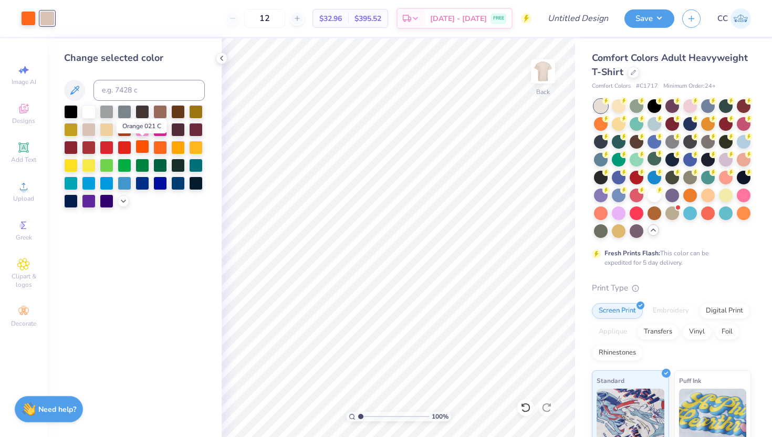
click at [146, 146] on div at bounding box center [143, 147] width 14 height 14
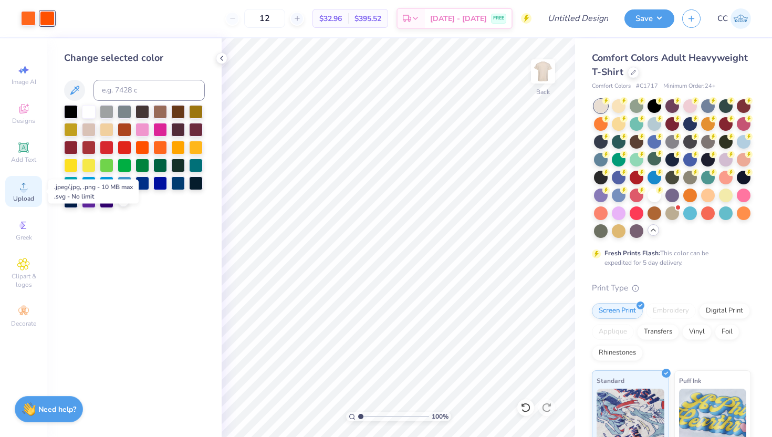
click at [19, 190] on icon at bounding box center [23, 186] width 13 height 13
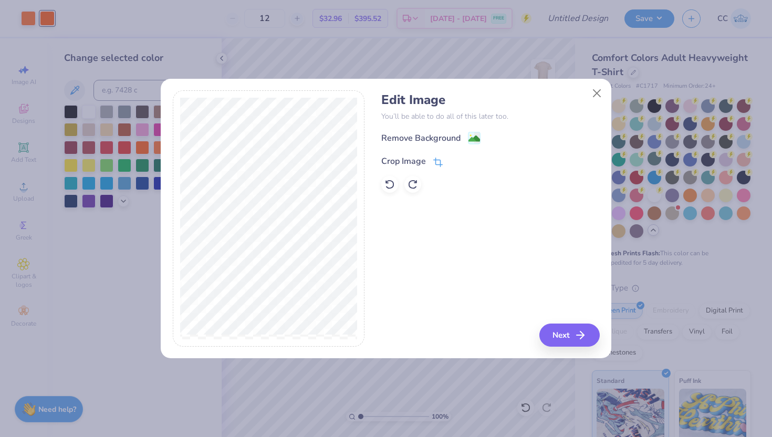
click at [439, 160] on icon at bounding box center [438, 162] width 9 height 9
click at [453, 162] on icon at bounding box center [456, 160] width 6 height 6
click at [477, 135] on image at bounding box center [475, 140] width 12 height 12
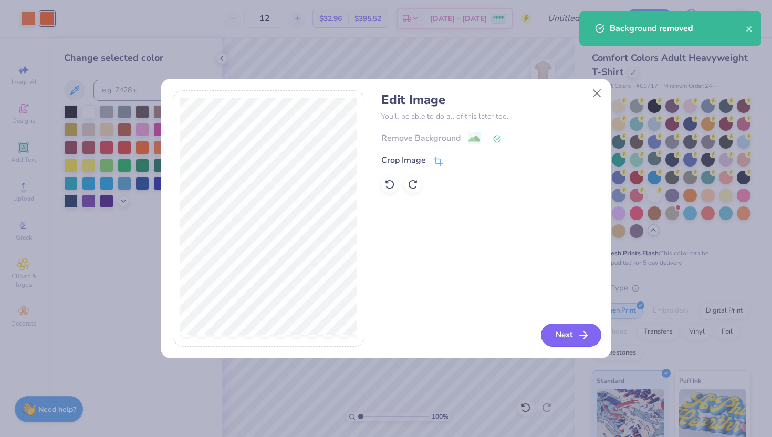
click at [571, 334] on button "Next" at bounding box center [571, 335] width 60 height 23
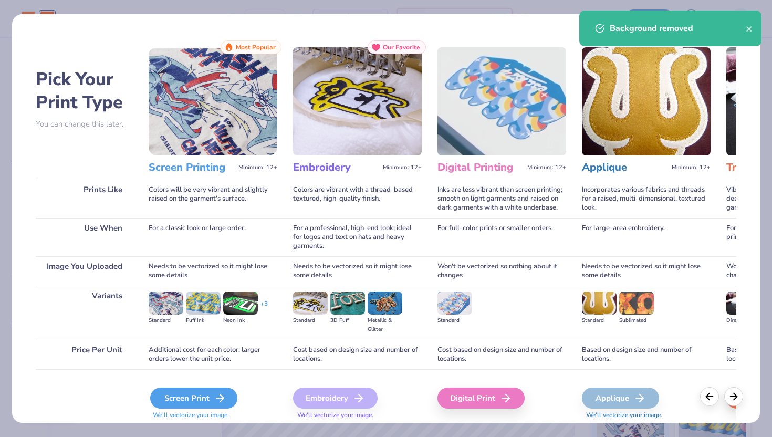
click at [185, 399] on div "Screen Print" at bounding box center [193, 398] width 87 height 21
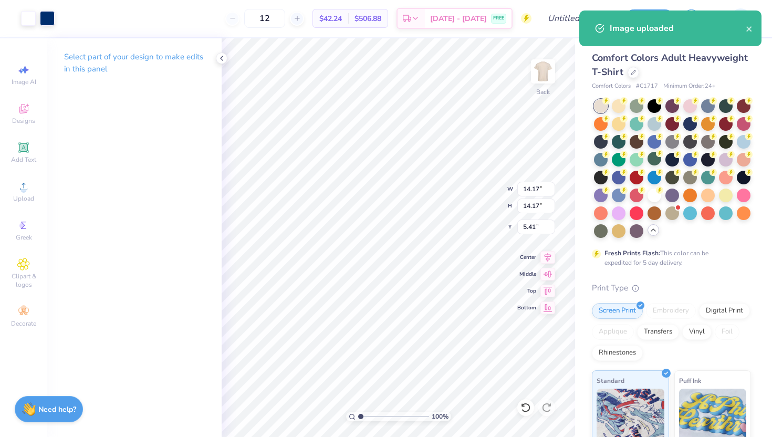
type input "4.72"
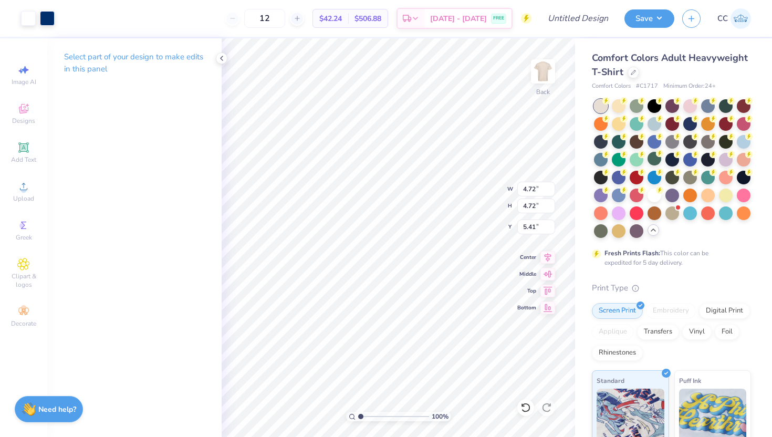
type input "2.49"
type input "4.22"
type input "2.45"
type input "12.40"
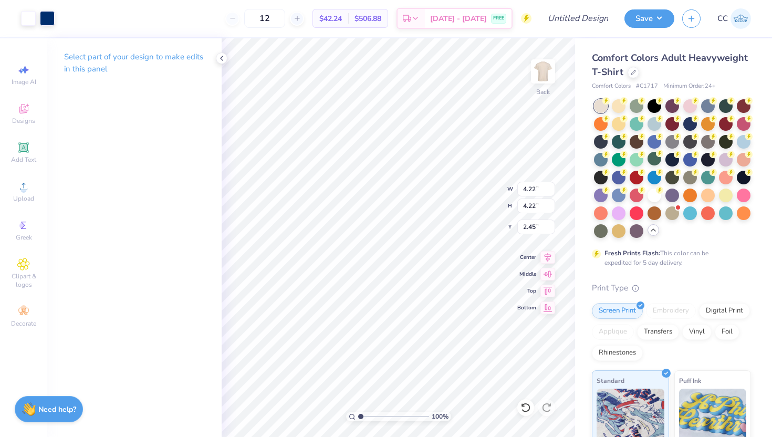
type input "3.12"
type input "3.55"
type input "4.22"
type input "3.00"
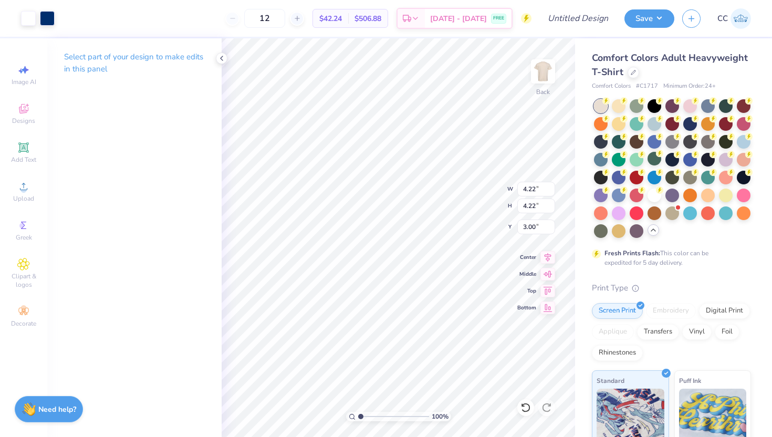
type input "12.40"
type input "3.12"
type input "3.55"
type input "4.22"
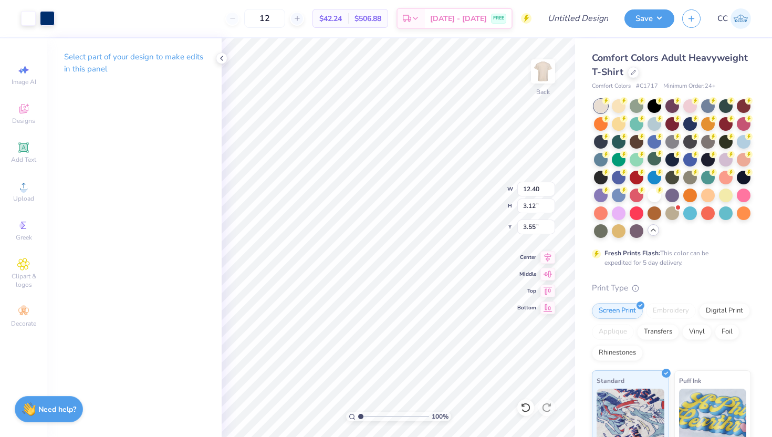
type input "3.00"
click at [44, 22] on div at bounding box center [47, 17] width 15 height 15
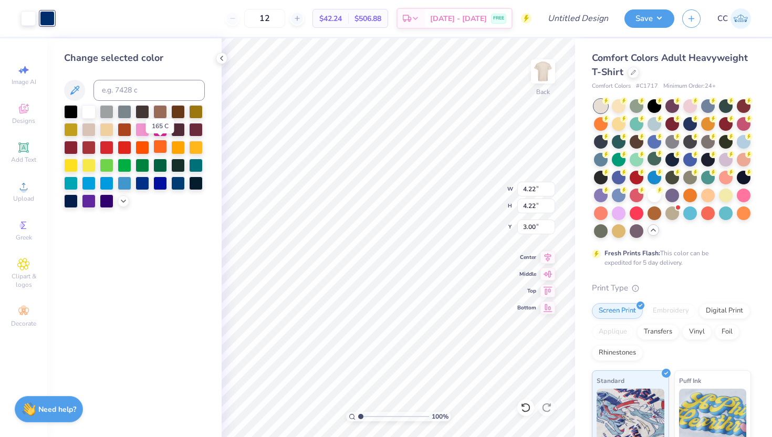
click at [162, 151] on div at bounding box center [160, 147] width 14 height 14
click at [142, 150] on div at bounding box center [143, 147] width 14 height 14
click at [28, 13] on div at bounding box center [28, 17] width 15 height 15
click at [88, 124] on div at bounding box center [89, 129] width 14 height 14
click at [48, 18] on div at bounding box center [47, 17] width 15 height 15
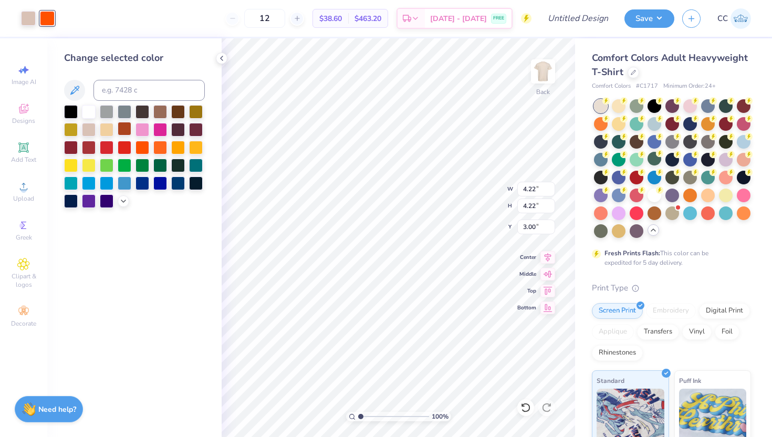
click at [131, 129] on div at bounding box center [125, 129] width 14 height 14
click at [31, 12] on div at bounding box center [28, 17] width 15 height 15
click at [143, 148] on div at bounding box center [143, 147] width 14 height 14
click at [44, 19] on div at bounding box center [47, 17] width 15 height 15
click at [88, 130] on div at bounding box center [89, 129] width 14 height 14
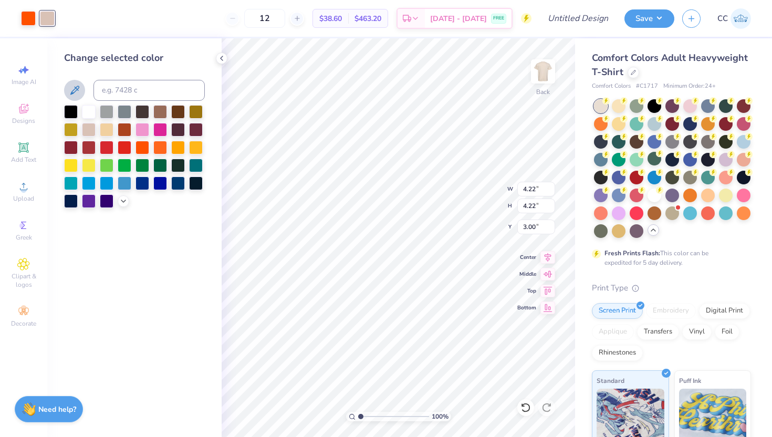
click at [78, 93] on icon at bounding box center [74, 90] width 13 height 13
click at [49, 17] on div at bounding box center [47, 18] width 15 height 15
click at [80, 96] on icon at bounding box center [74, 90] width 13 height 13
click at [73, 89] on icon at bounding box center [74, 90] width 13 height 13
click at [122, 196] on icon at bounding box center [123, 200] width 8 height 8
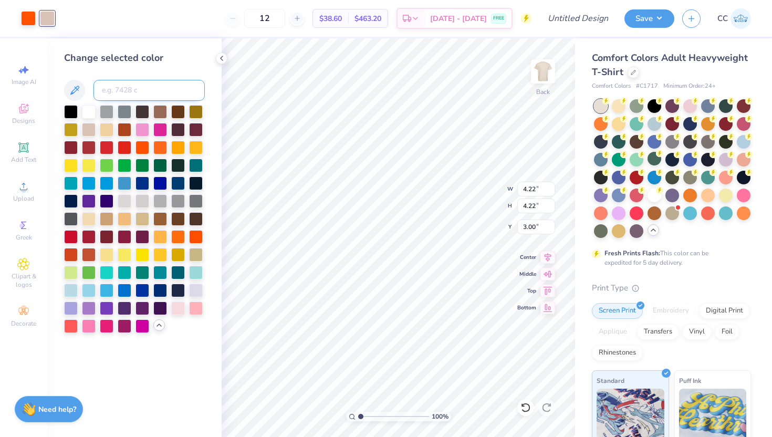
click at [161, 94] on input at bounding box center [149, 90] width 111 height 21
click at [125, 115] on div at bounding box center [125, 111] width 14 height 14
click at [126, 109] on div at bounding box center [125, 111] width 14 height 14
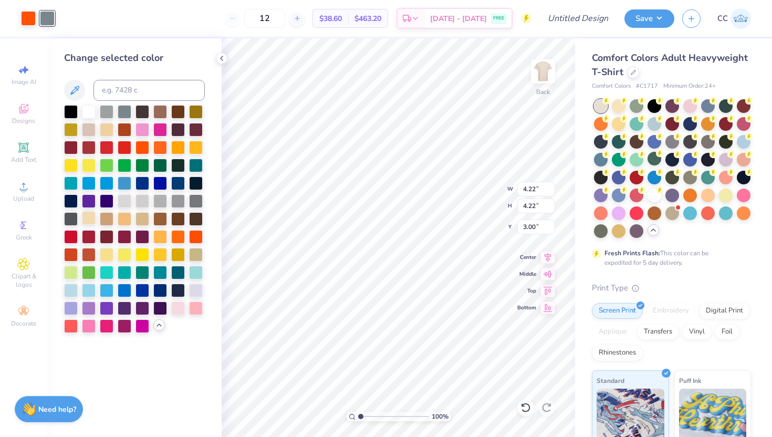
click at [90, 221] on div at bounding box center [89, 218] width 14 height 14
click at [101, 219] on div at bounding box center [107, 218] width 14 height 14
click at [123, 218] on div at bounding box center [125, 218] width 14 height 14
click at [125, 193] on div at bounding box center [125, 200] width 14 height 14
click at [142, 202] on div at bounding box center [143, 200] width 14 height 14
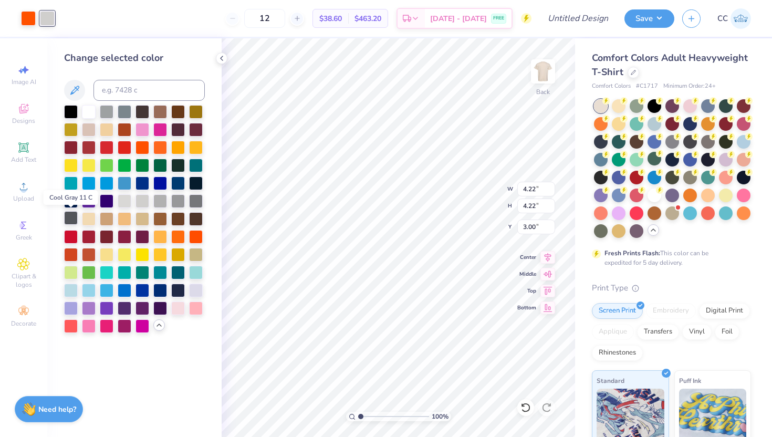
click at [71, 212] on div at bounding box center [71, 218] width 14 height 14
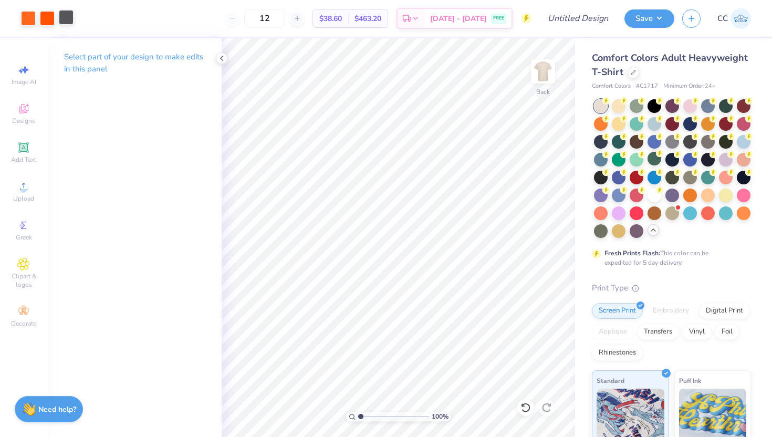
click at [66, 21] on div at bounding box center [66, 17] width 15 height 15
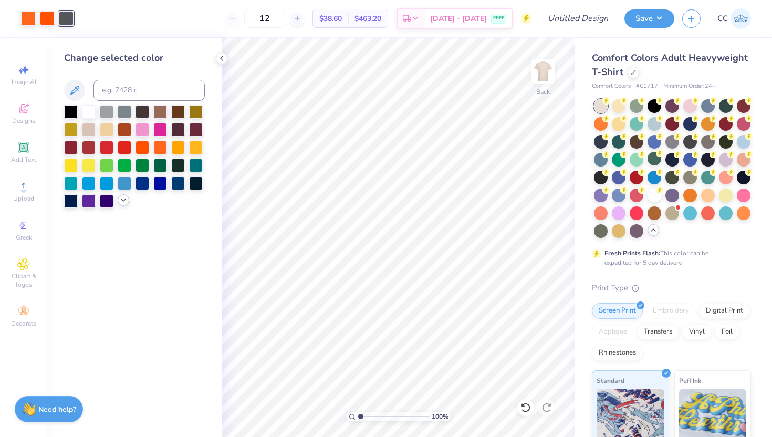
click at [121, 200] on icon at bounding box center [123, 200] width 8 height 8
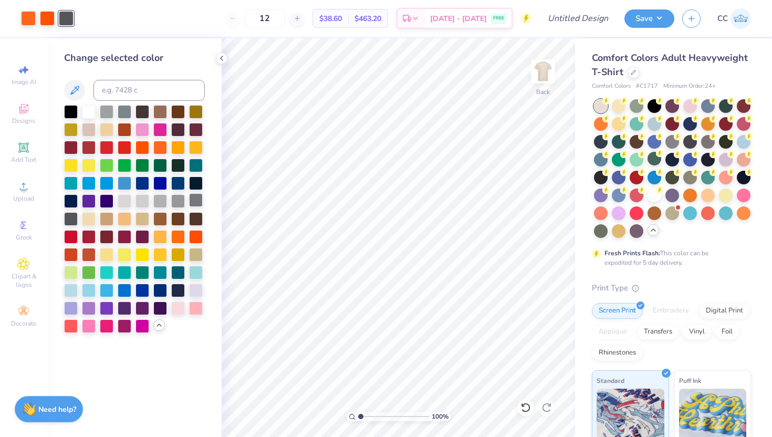
click at [197, 200] on div at bounding box center [196, 200] width 14 height 14
click at [218, 54] on icon at bounding box center [222, 58] width 8 height 8
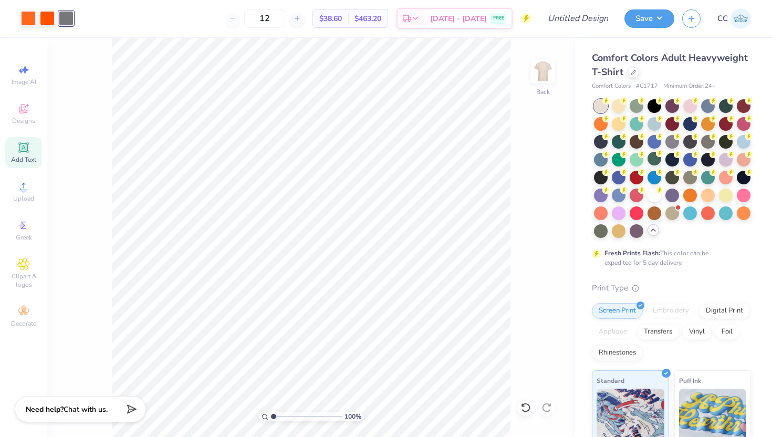
click at [24, 157] on span "Add Text" at bounding box center [23, 160] width 25 height 8
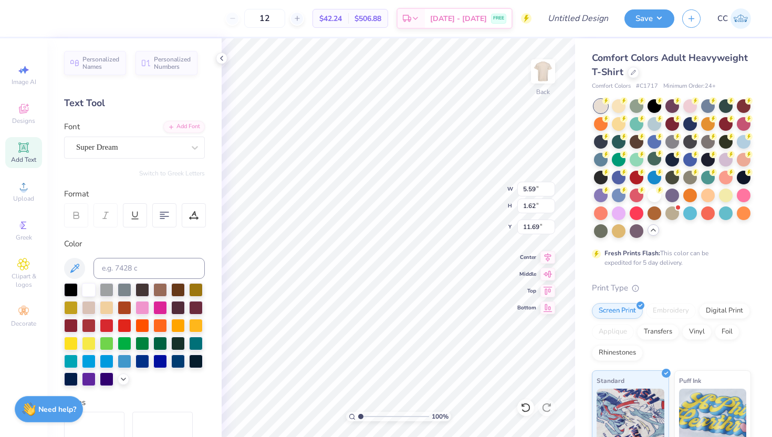
type textarea "T"
type textarea "H"
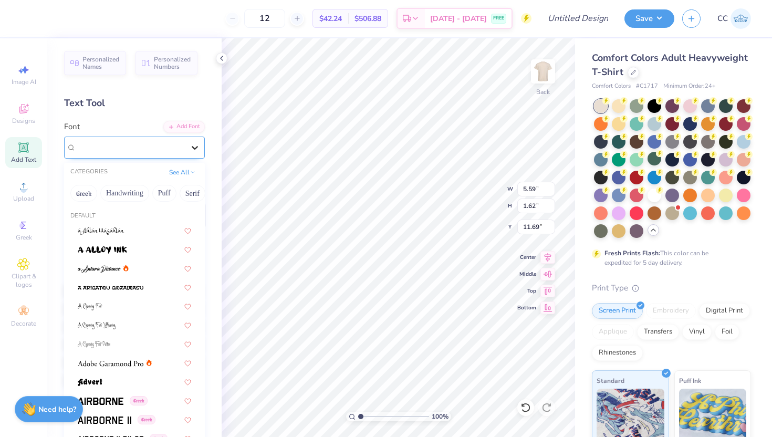
click at [194, 146] on icon at bounding box center [195, 147] width 11 height 11
click at [118, 398] on img at bounding box center [101, 401] width 46 height 7
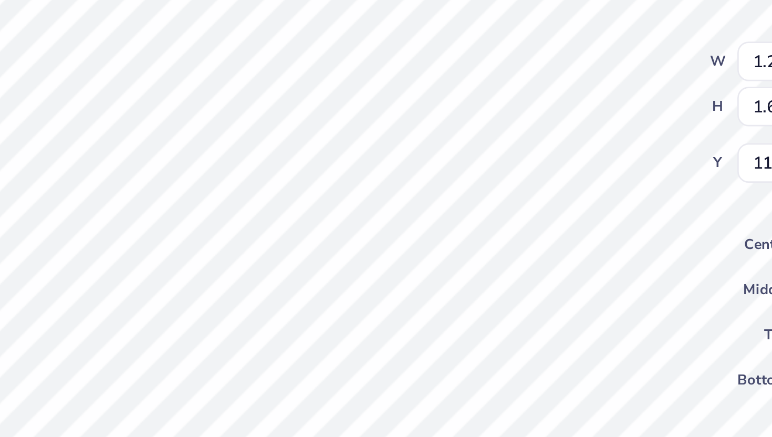
type input "7.85"
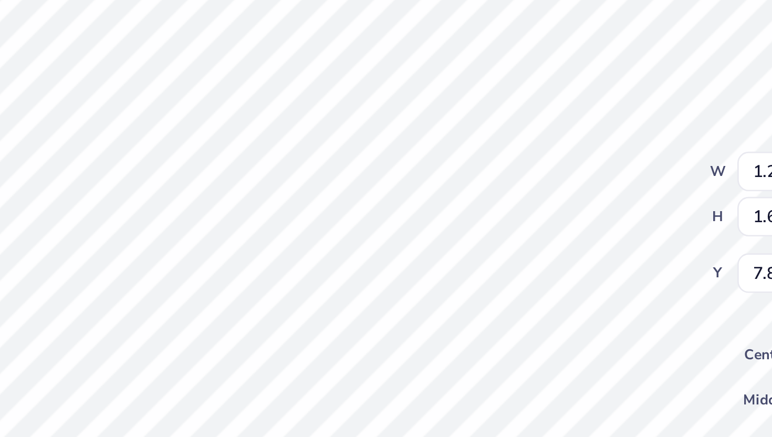
type input "0.67"
type input "0.94"
type input "3.97"
type input "0.46"
type input "0.64"
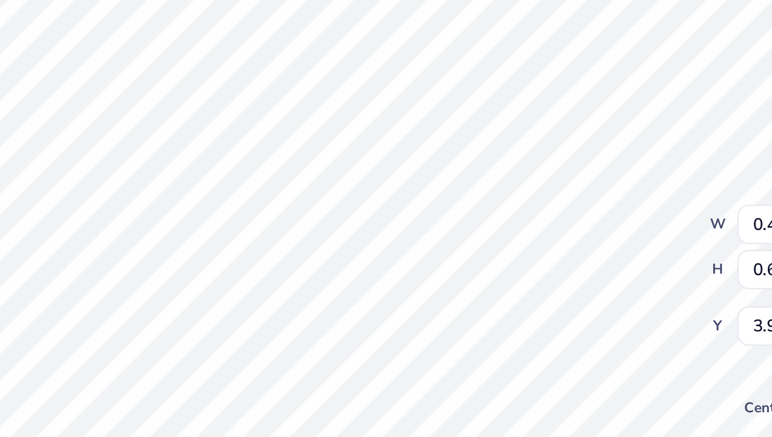
type input "0.63"
type input "0.75"
type input "4.09"
type input "0.47"
type input "0.56"
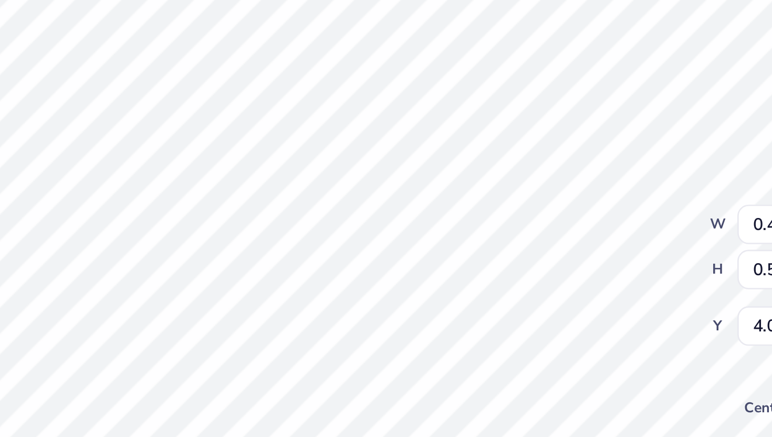
type input "0.35"
type input "0.42"
type input "4.12"
type input "0.41"
type input "0.49"
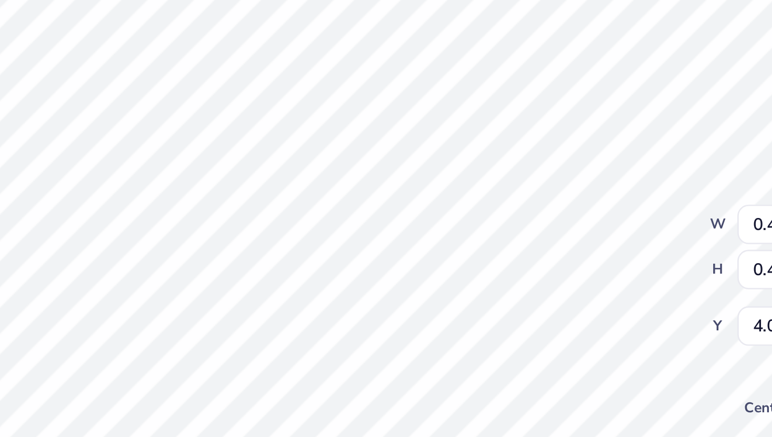
type input "4.24"
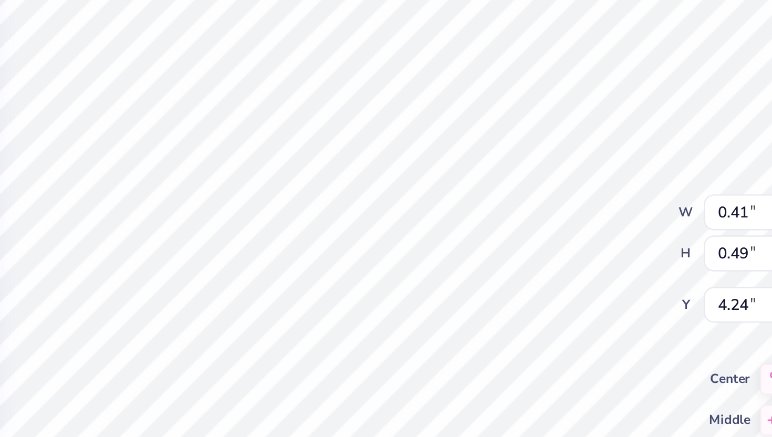
type input "5.32"
type input "0.31"
type input "0.42"
type input "5.35"
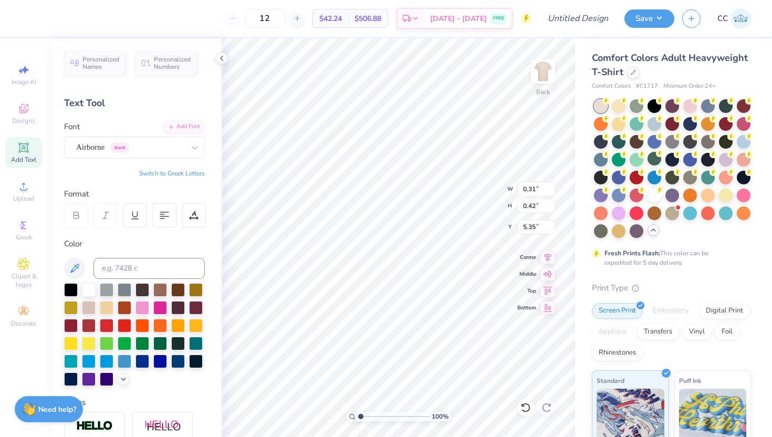
type input "3.06"
type input "4.17"
click at [380, 180] on li "Cut" at bounding box center [400, 178] width 83 height 21
click at [25, 154] on div "Add Text" at bounding box center [23, 152] width 37 height 31
type textarea "HUB"
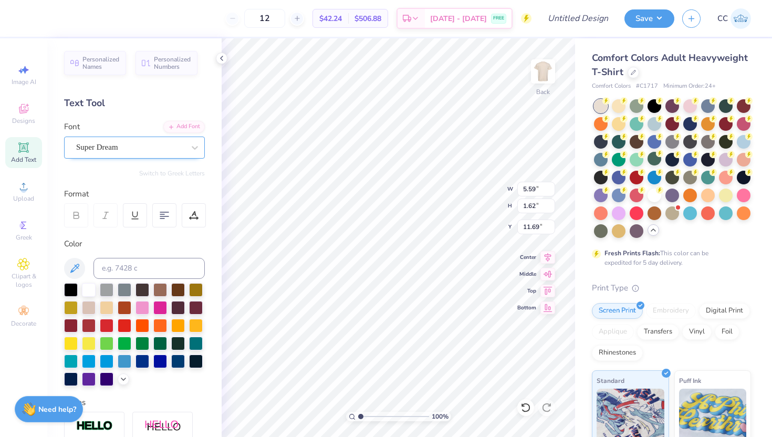
click at [167, 145] on div "Super Dream" at bounding box center [130, 147] width 110 height 16
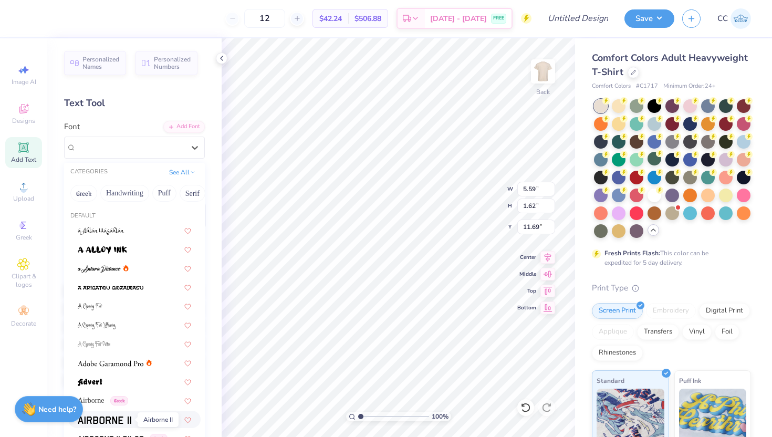
click at [122, 418] on img at bounding box center [105, 420] width 54 height 7
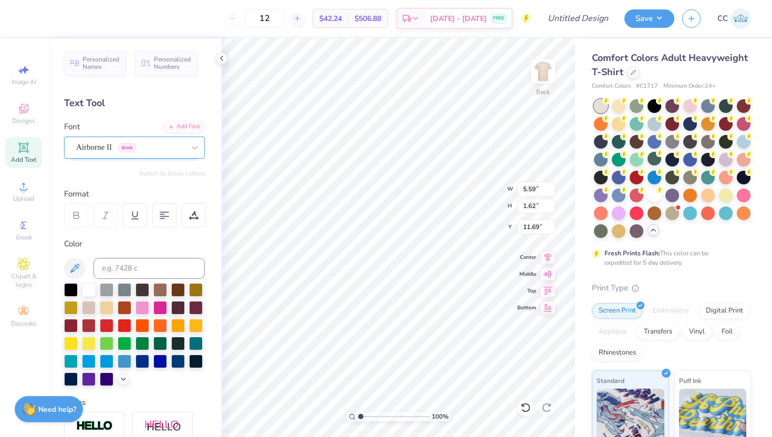
click at [102, 147] on div "Airborne II Greek" at bounding box center [130, 147] width 110 height 16
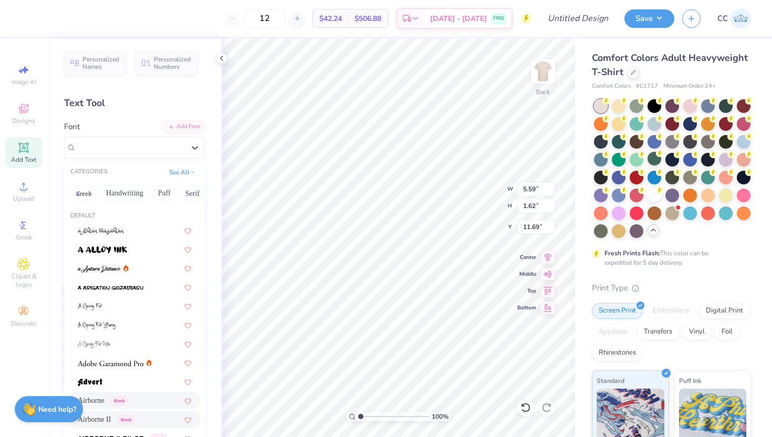
click at [101, 398] on span "Airborne" at bounding box center [91, 400] width 27 height 11
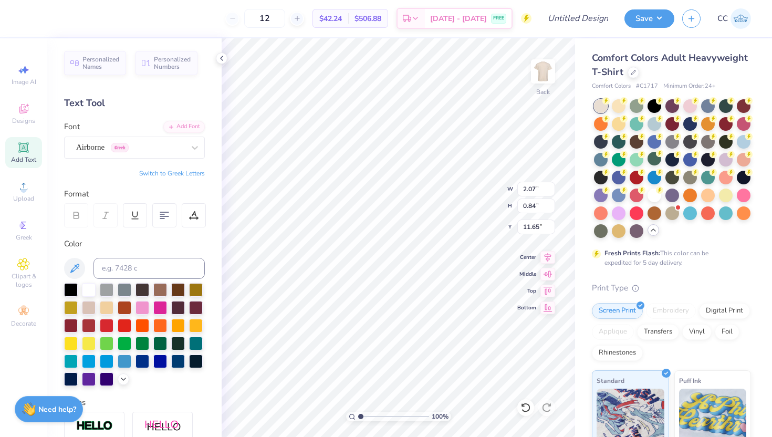
type input "2.07"
type input "0.84"
type input "3.85"
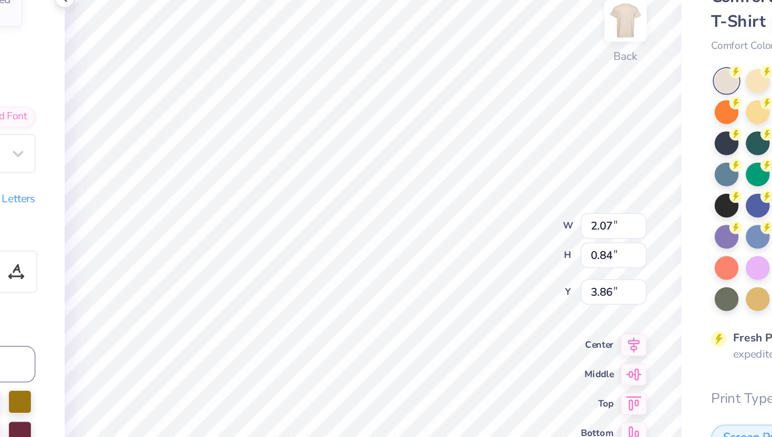
type input "2.16"
type input "1.70"
type input "4.26"
type input "2.07"
type input "0.85"
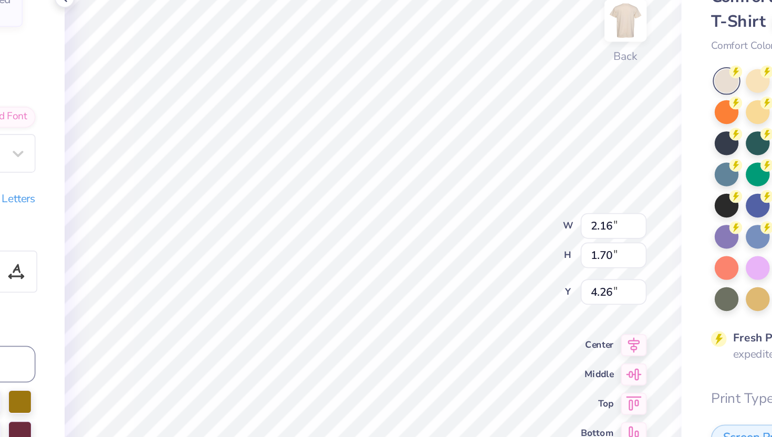
type input "4.65"
type input "0.86"
type input "5.57"
type input "0.85"
type input "5.58"
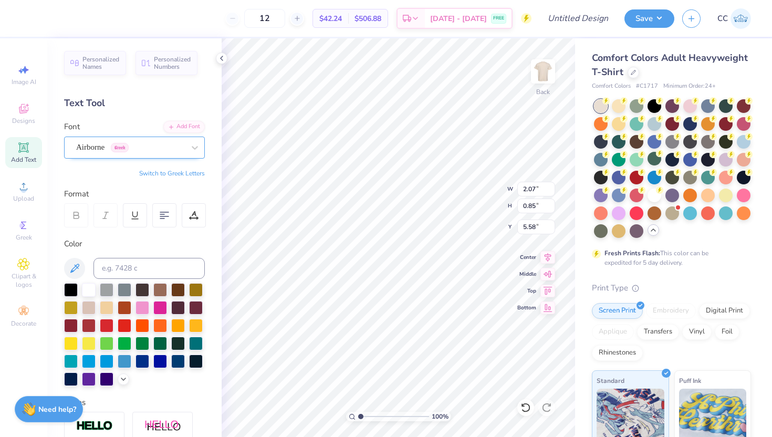
click at [151, 148] on div "Airborne Greek" at bounding box center [130, 147] width 110 height 16
click at [153, 104] on div "Text Tool" at bounding box center [134, 103] width 141 height 14
click at [110, 310] on div at bounding box center [107, 307] width 14 height 14
click at [145, 326] on div at bounding box center [143, 325] width 14 height 14
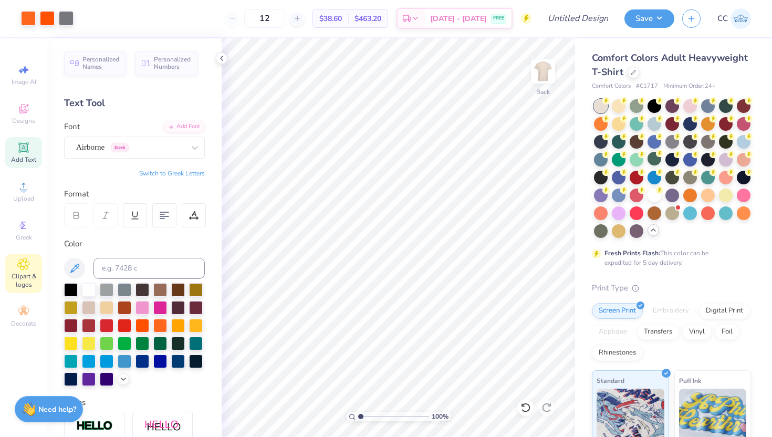
click at [26, 265] on icon at bounding box center [23, 264] width 5 height 5
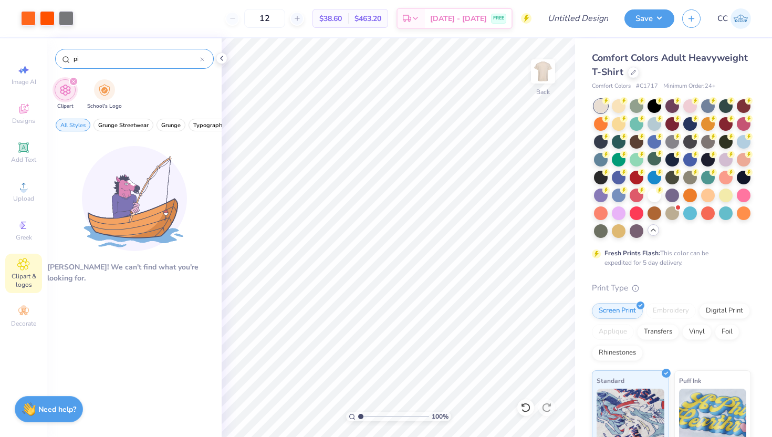
type input "p"
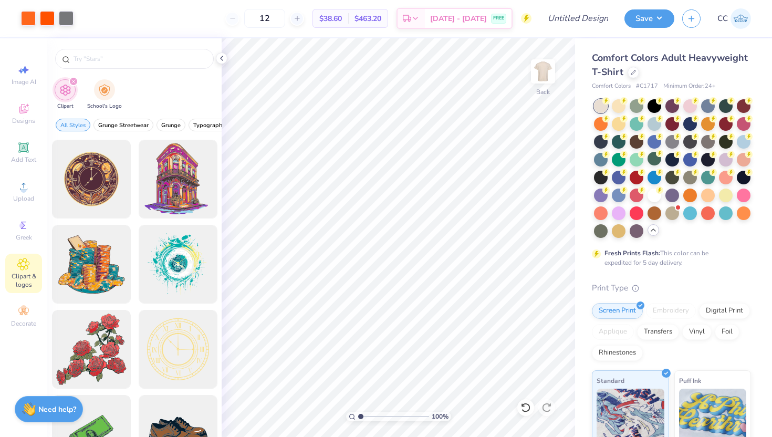
click at [73, 82] on icon "filter for Clipart" at bounding box center [73, 81] width 4 height 4
click at [73, 80] on icon "filter for Clipart" at bounding box center [73, 81] width 4 height 4
click at [105, 64] on input "text" at bounding box center [140, 59] width 135 height 11
type input "point"
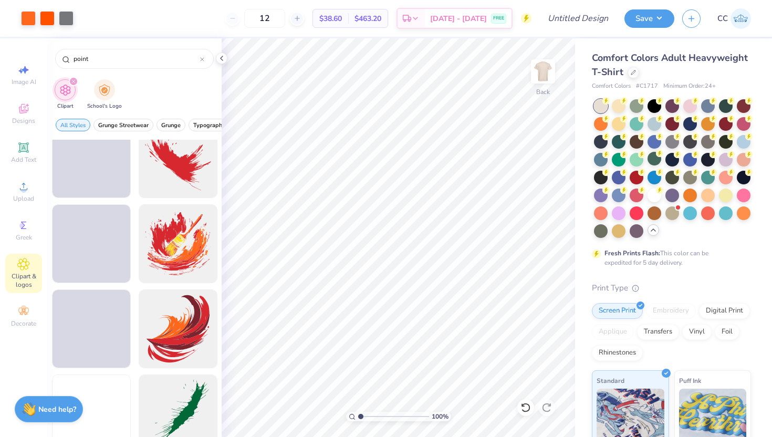
scroll to position [955, 0]
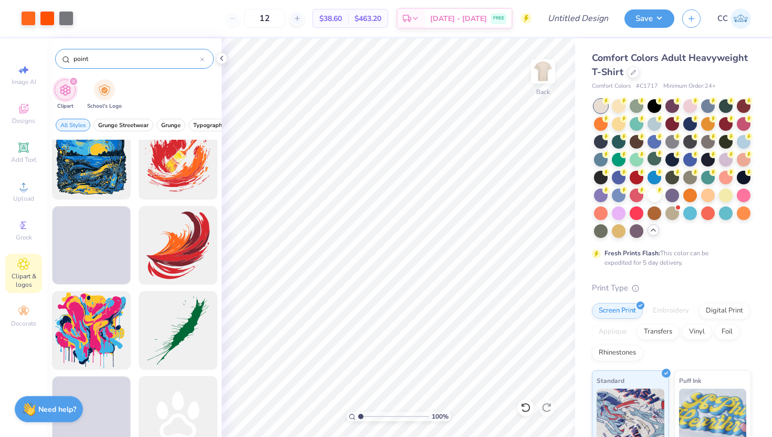
click at [204, 63] on div at bounding box center [202, 58] width 4 height 9
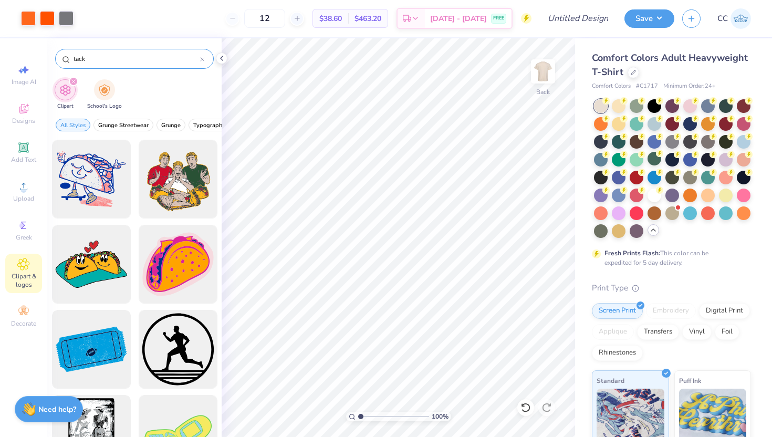
type input "tack"
click at [201, 59] on icon at bounding box center [202, 59] width 4 height 4
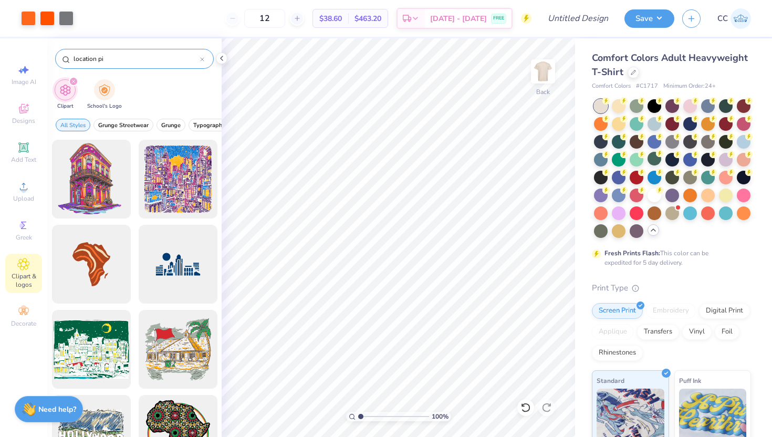
type input "location pin"
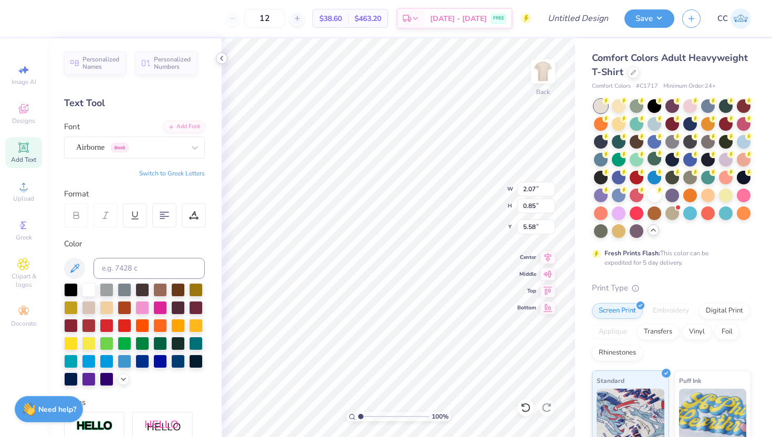
type input "3.94"
click at [25, 221] on icon at bounding box center [23, 225] width 13 height 13
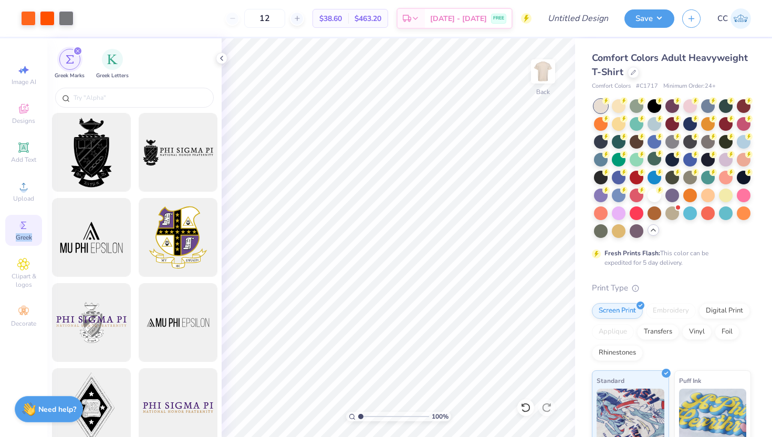
click at [25, 221] on icon at bounding box center [23, 225] width 13 height 13
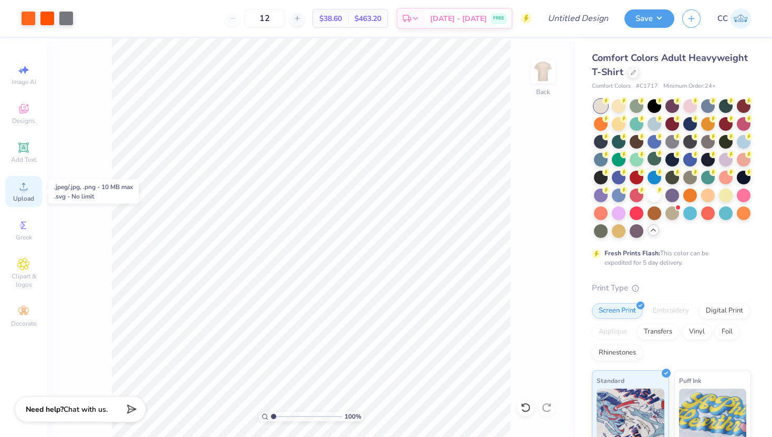
click at [27, 192] on icon at bounding box center [23, 186] width 13 height 13
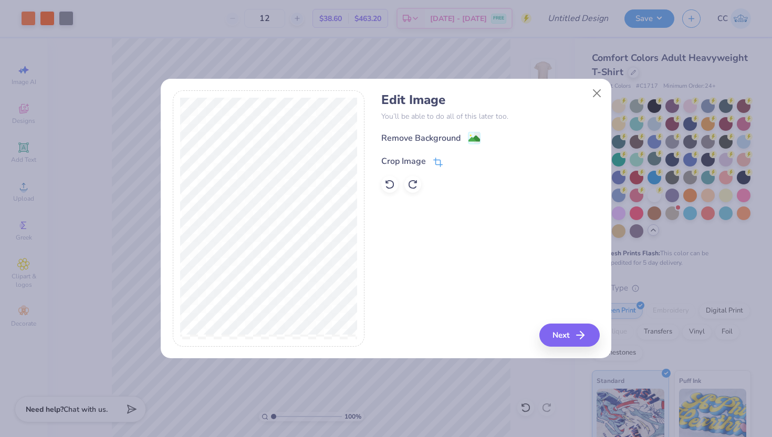
click at [438, 163] on icon at bounding box center [438, 162] width 9 height 9
click at [455, 163] on button at bounding box center [455, 160] width 11 height 11
click at [473, 140] on image at bounding box center [475, 140] width 12 height 12
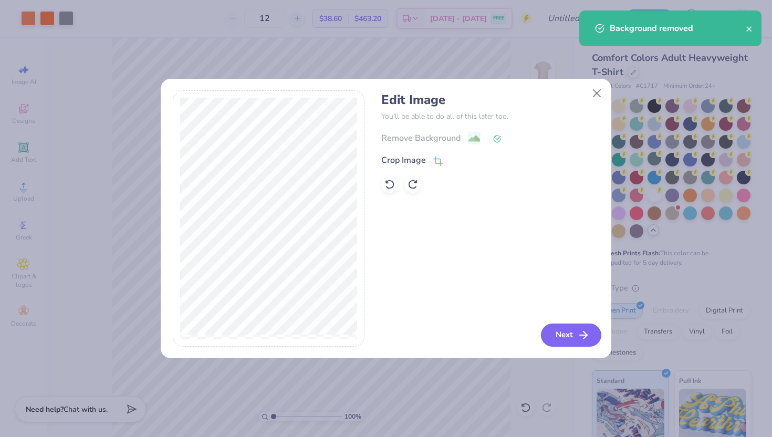
click at [575, 335] on button "Next" at bounding box center [571, 335] width 60 height 23
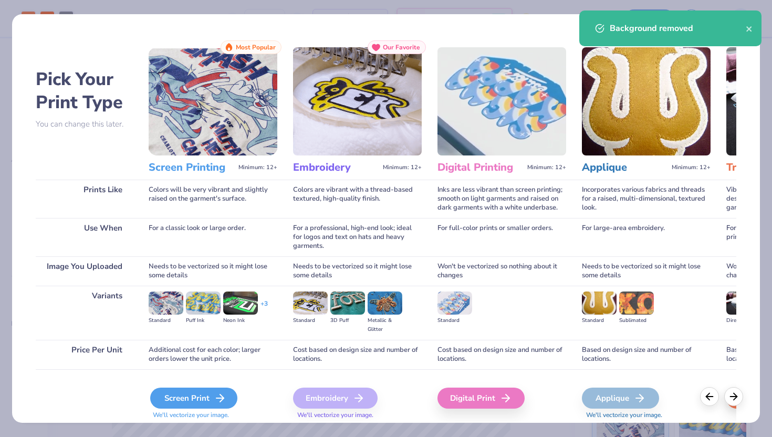
click at [173, 398] on div "Screen Print" at bounding box center [193, 398] width 87 height 21
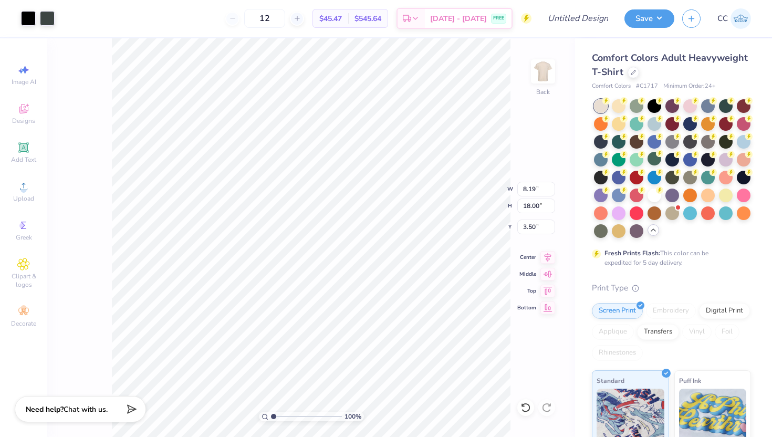
type input "3.08"
type input "6.76"
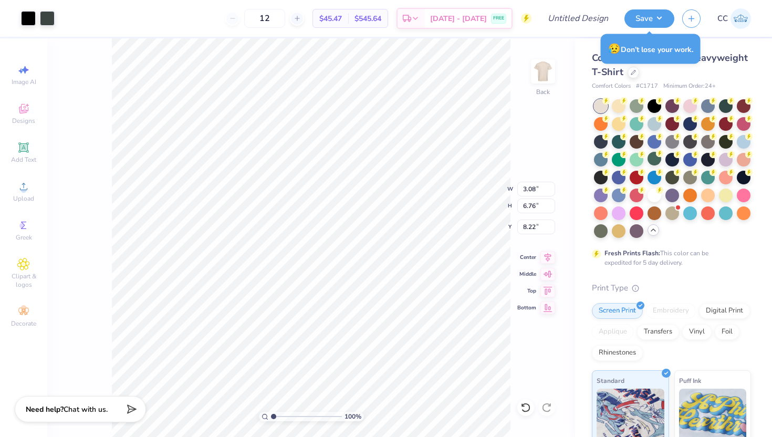
type input "8.22"
click at [29, 24] on div at bounding box center [28, 17] width 15 height 15
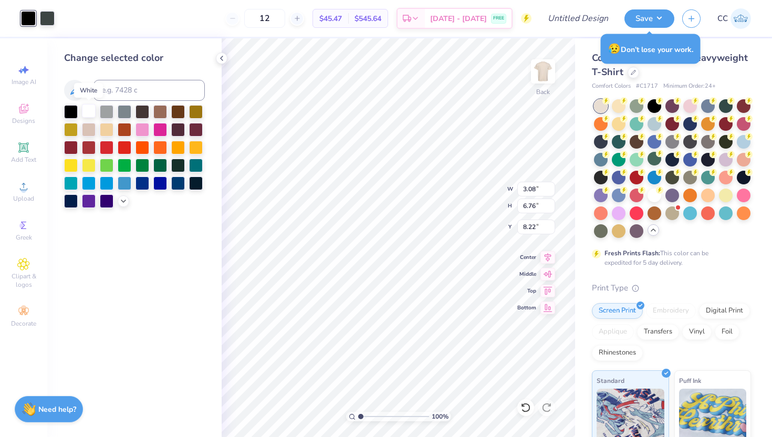
click at [88, 109] on div at bounding box center [89, 111] width 14 height 14
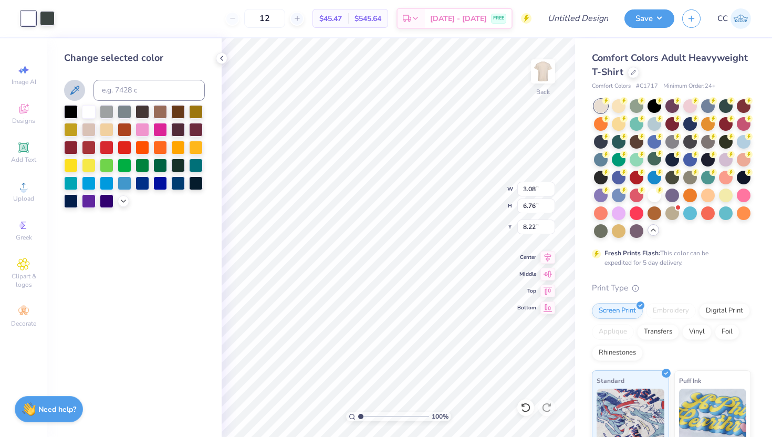
click at [72, 89] on icon at bounding box center [74, 90] width 13 height 13
type input "0.36"
type input "0.79"
type input "0.95"
type input "2.10"
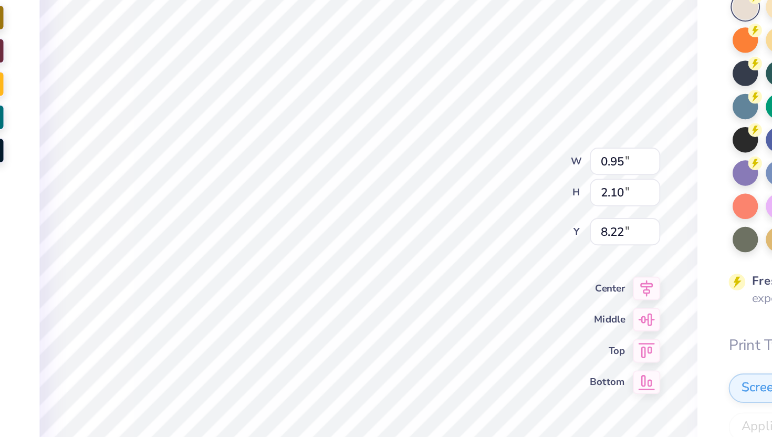
type input "2.07"
type input "0.85"
type input "5.51"
type input "0.95"
type input "2.10"
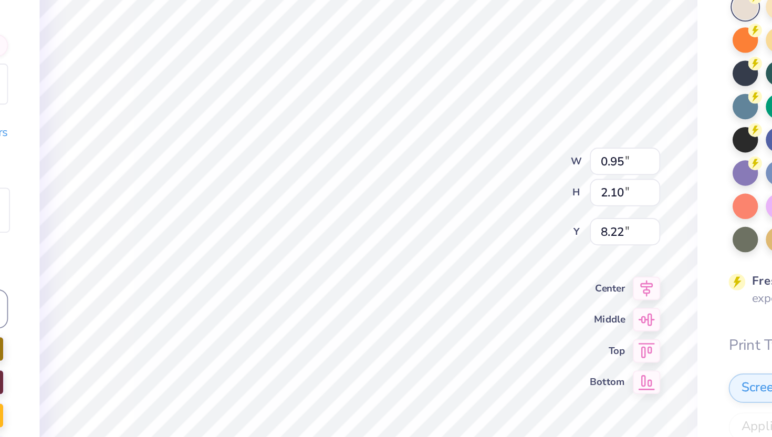
type input "2.50"
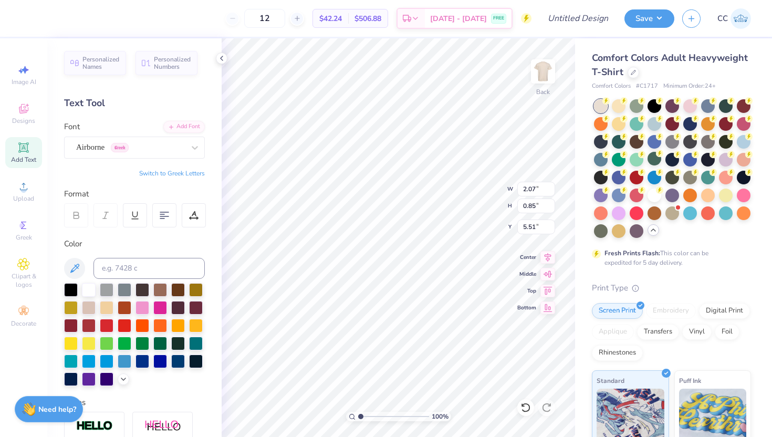
type input "5.38"
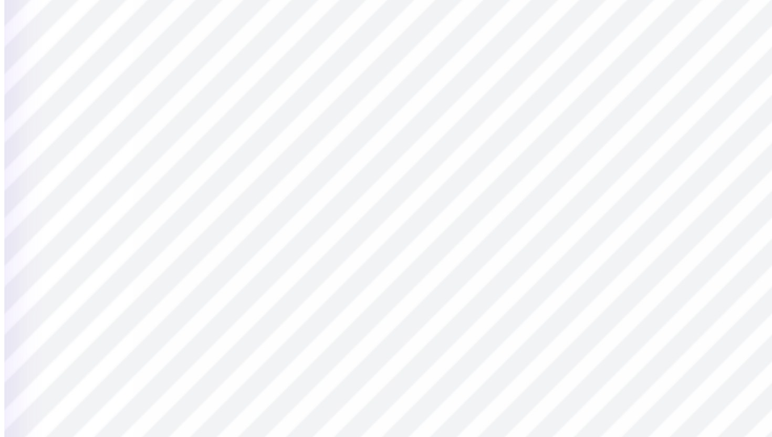
type input "5.59"
type input "4.69"
type input "4.17"
type input "5.58"
type input "5.60"
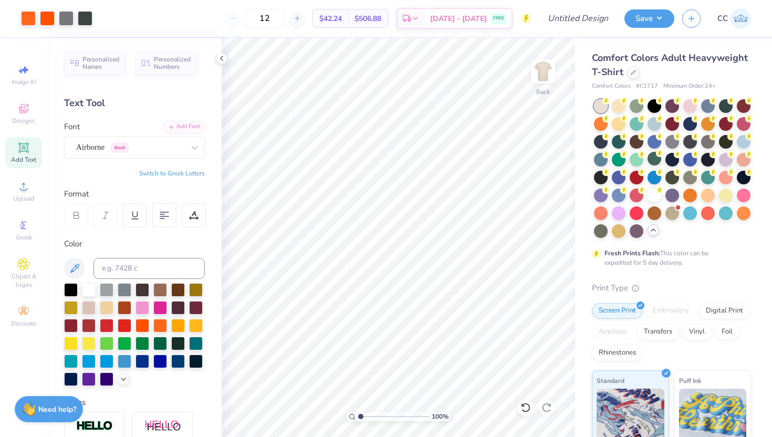
click at [26, 149] on icon at bounding box center [23, 147] width 8 height 8
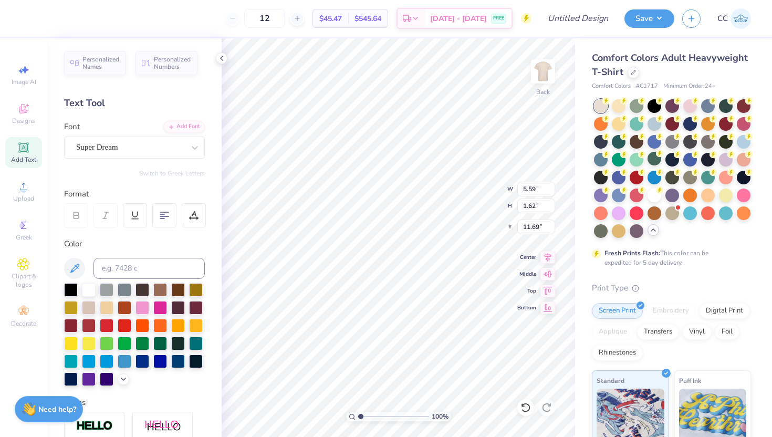
scroll to position [1, 0]
click at [173, 142] on div "Super Dream" at bounding box center [130, 147] width 110 height 16
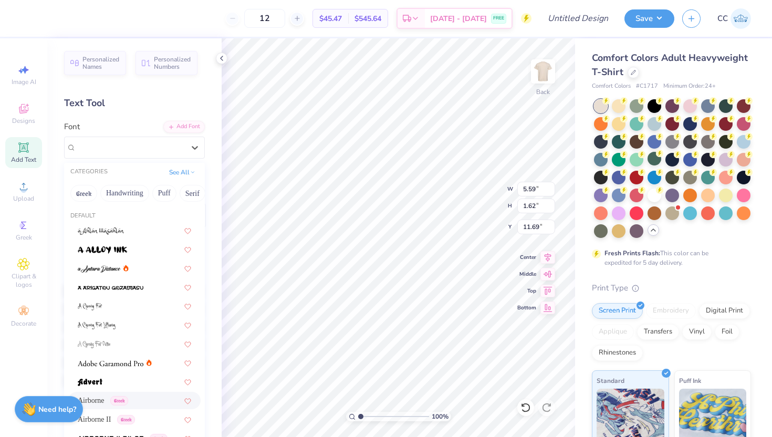
click at [104, 402] on span "Airborne" at bounding box center [91, 400] width 27 height 11
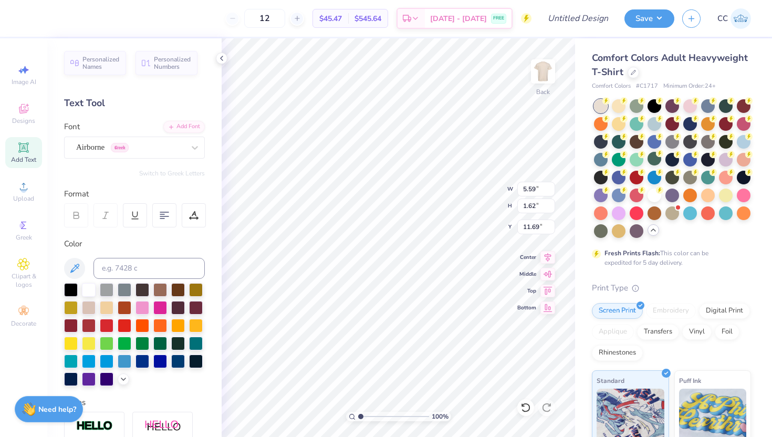
scroll to position [1, 0]
type textarea "T"
click at [146, 327] on div at bounding box center [143, 325] width 14 height 14
type input "0.53"
type input "0.80"
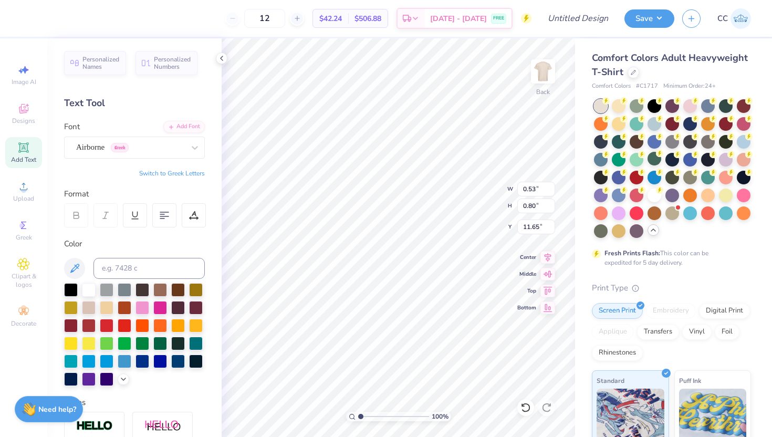
type input "7.50"
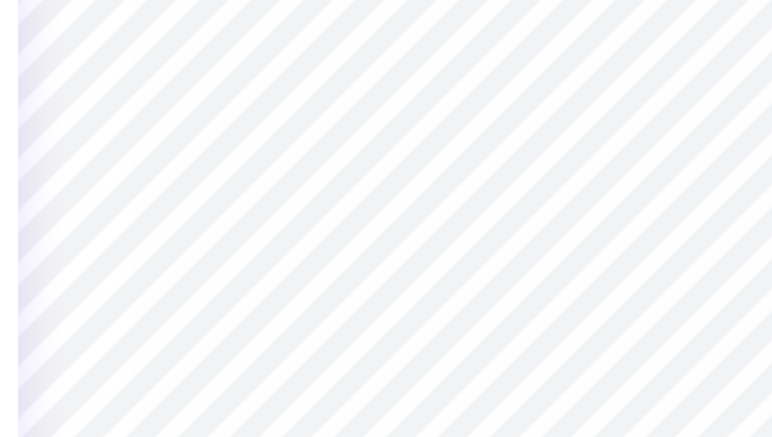
type input "2.07"
type input "0.85"
type input "5.60"
type input "5.58"
type input "0.53"
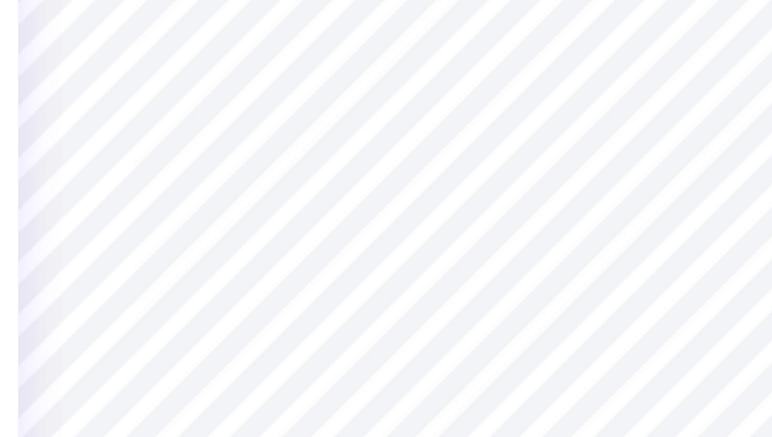
type input "0.80"
type input "7.50"
type input "0.44"
type input "0.66"
type input "5.77"
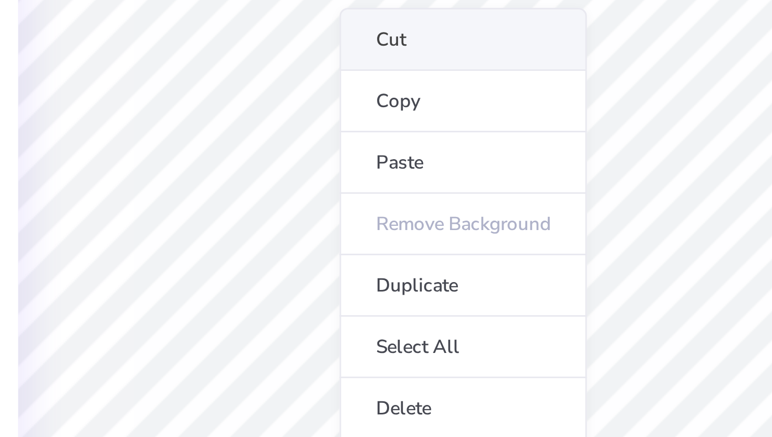
click at [355, 140] on li "Cut" at bounding box center [370, 142] width 83 height 21
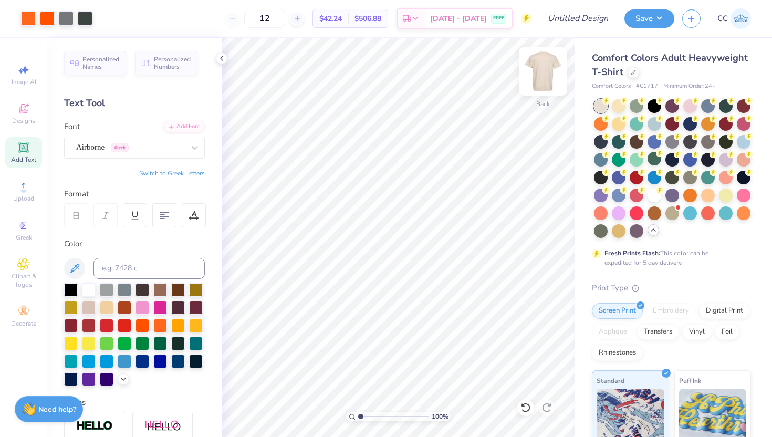
click at [542, 76] on img at bounding box center [543, 71] width 42 height 42
click at [21, 154] on div "Add Text" at bounding box center [23, 152] width 37 height 31
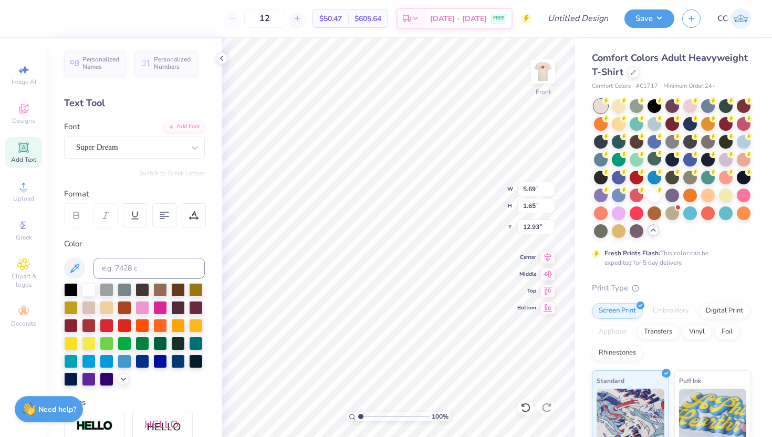
scroll to position [0, 0]
type textarea "L"
type textarea "LIVE LIKE A CLASSIC."
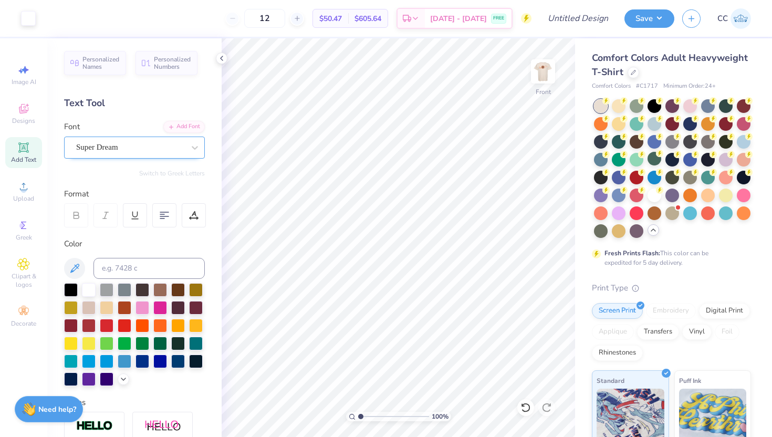
click at [152, 146] on div "Super Dream" at bounding box center [130, 147] width 110 height 16
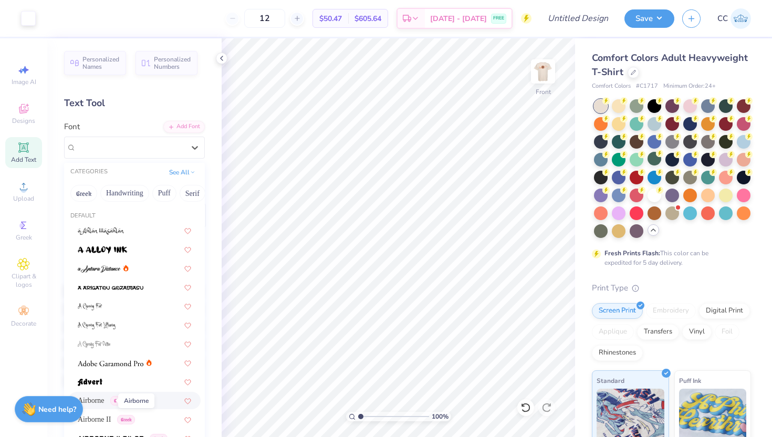
click at [104, 403] on span "Airborne" at bounding box center [91, 400] width 27 height 11
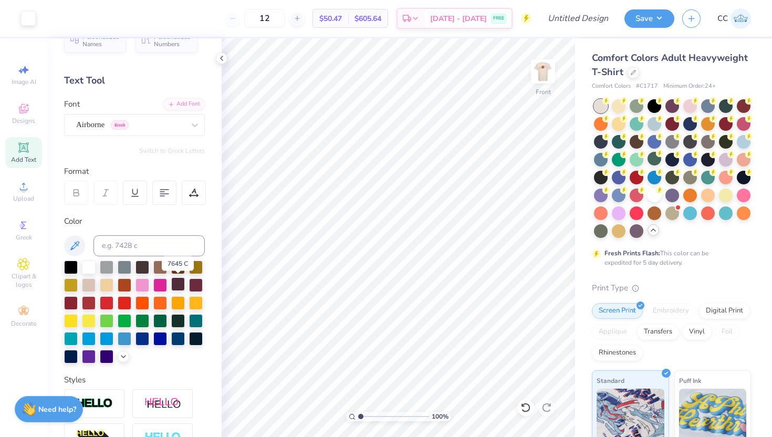
scroll to position [30, 0]
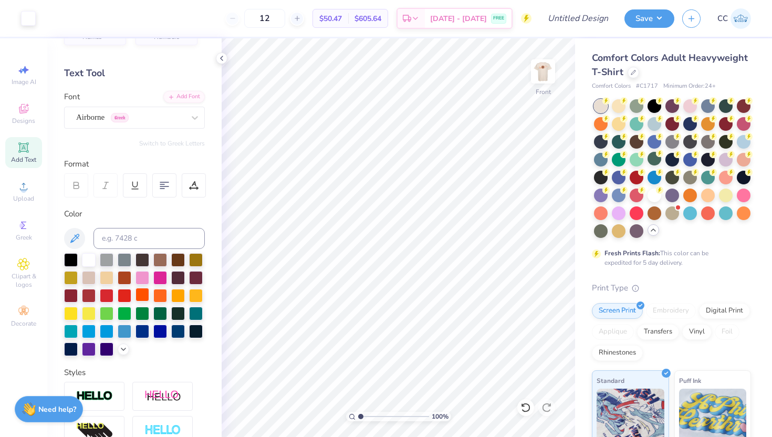
click at [143, 296] on div at bounding box center [143, 295] width 14 height 14
type input "13.01"
type input "0.97"
type input "3.00"
click at [543, 71] on img at bounding box center [543, 71] width 42 height 42
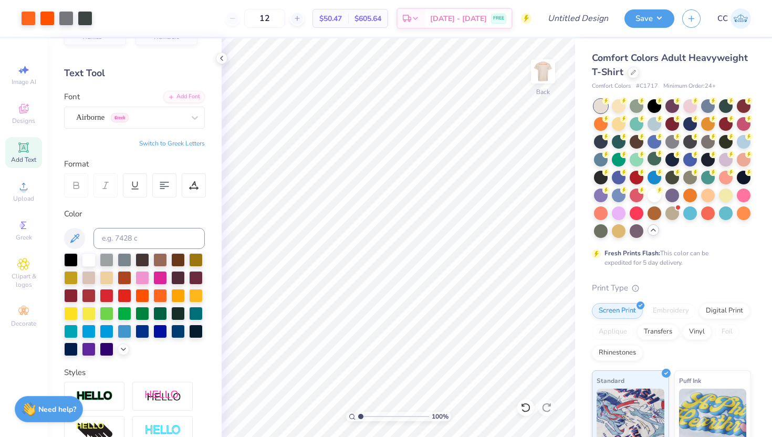
click at [542, 71] on img at bounding box center [543, 71] width 21 height 21
click at [130, 182] on icon at bounding box center [134, 185] width 9 height 9
click at [131, 182] on icon at bounding box center [134, 185] width 9 height 9
drag, startPoint x: 295, startPoint y: 14, endPoint x: 261, endPoint y: 12, distance: 34.2
click at [261, 12] on div "12" at bounding box center [264, 18] width 79 height 19
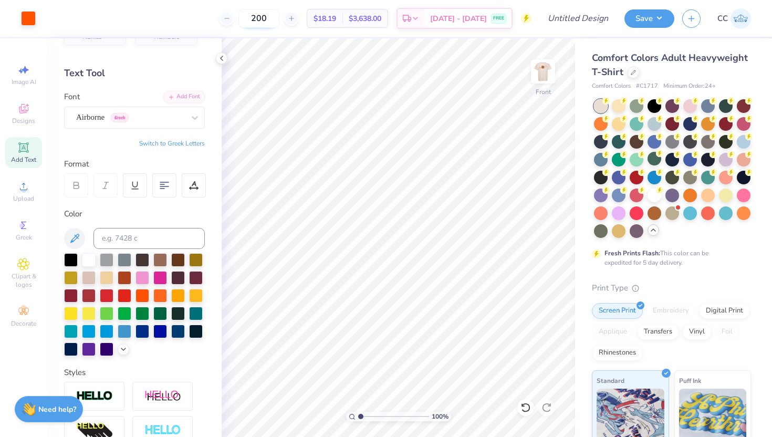
drag, startPoint x: 292, startPoint y: 16, endPoint x: 264, endPoint y: 16, distance: 27.9
click at [264, 16] on input "200" at bounding box center [259, 18] width 41 height 19
type input "12"
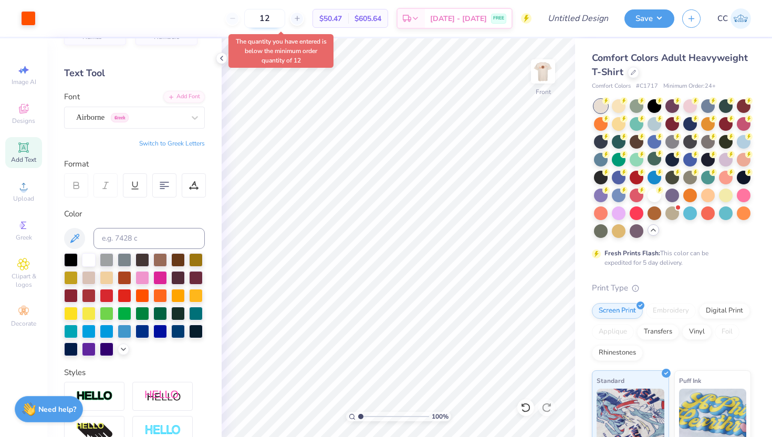
click at [285, 18] on input "12" at bounding box center [264, 18] width 41 height 19
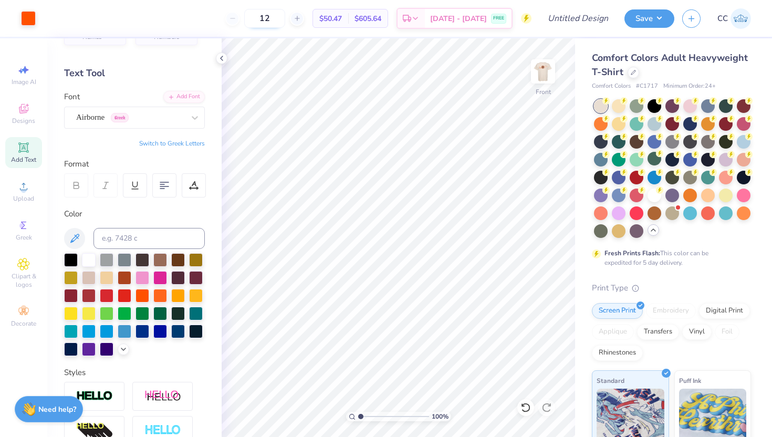
drag, startPoint x: 294, startPoint y: 20, endPoint x: 271, endPoint y: 17, distance: 23.3
click at [275, 18] on input "12" at bounding box center [264, 18] width 41 height 19
click at [597, 19] on input "Design Title" at bounding box center [590, 18] width 51 height 21
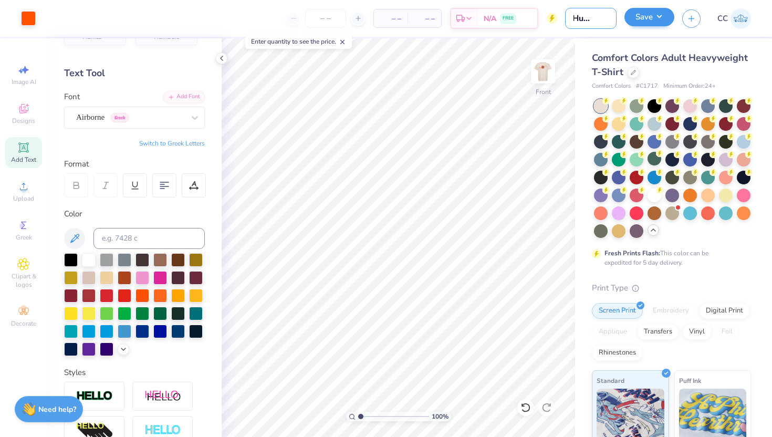
type input "TN Hub logo"
click at [654, 21] on button "Save" at bounding box center [650, 17] width 50 height 18
type input "0"
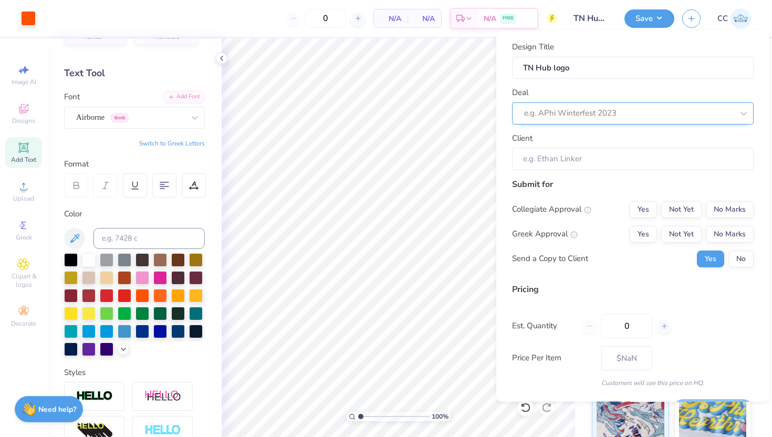
click at [567, 112] on div at bounding box center [628, 113] width 209 height 14
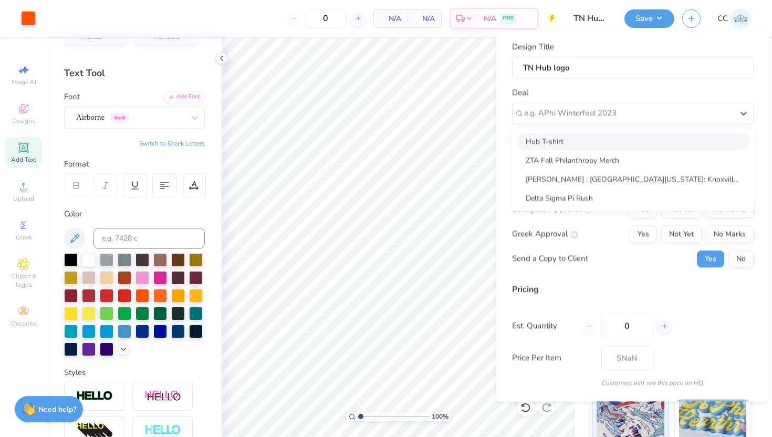
click at [570, 141] on div "Hub T-shirt" at bounding box center [633, 140] width 233 height 17
type input "Unknown Yet"
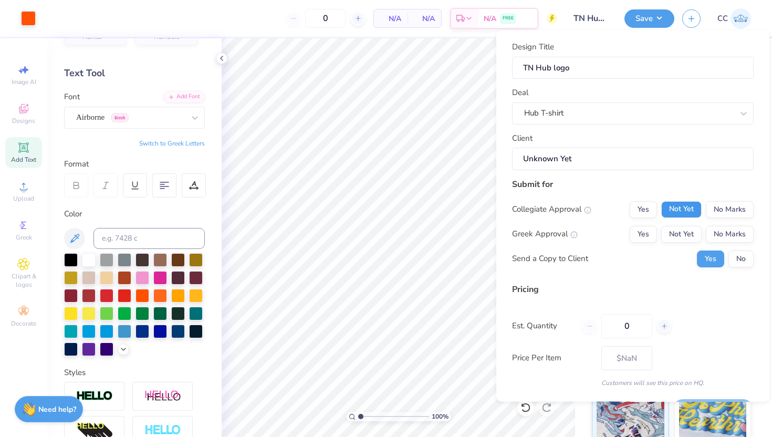
click at [681, 206] on button "Not Yet" at bounding box center [682, 209] width 40 height 17
click at [727, 205] on button "No Marks" at bounding box center [730, 209] width 48 height 17
click at [727, 228] on button "No Marks" at bounding box center [730, 233] width 48 height 17
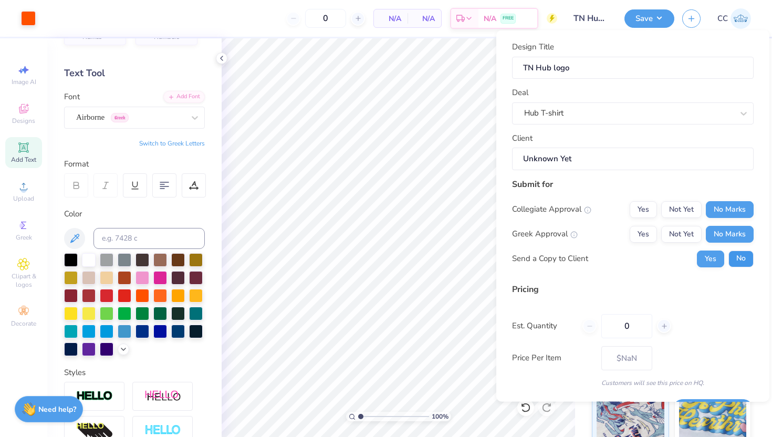
click at [741, 255] on button "No" at bounding box center [741, 258] width 25 height 17
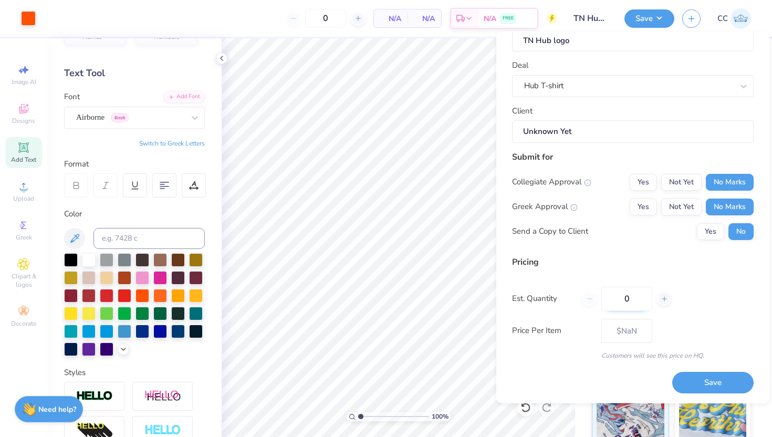
click at [641, 296] on input "0" at bounding box center [627, 298] width 51 height 24
type input "0100"
type input "100"
type input "$20.61"
type input "0"
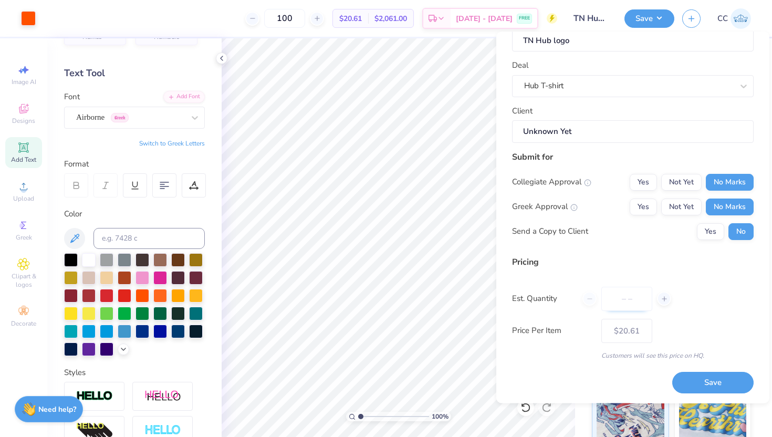
type input "0"
type input "0100"
type input "100"
type input "$20.61"
type input "0"
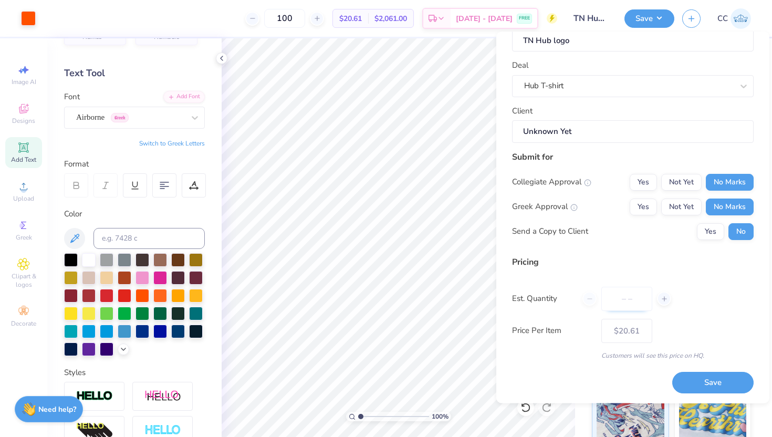
type input "0"
type input "01"
type input "1"
type input "0"
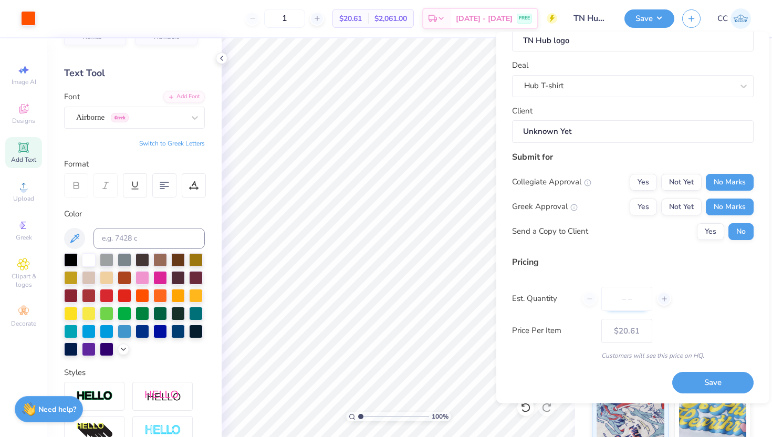
type input "0"
type input "1"
type input "100"
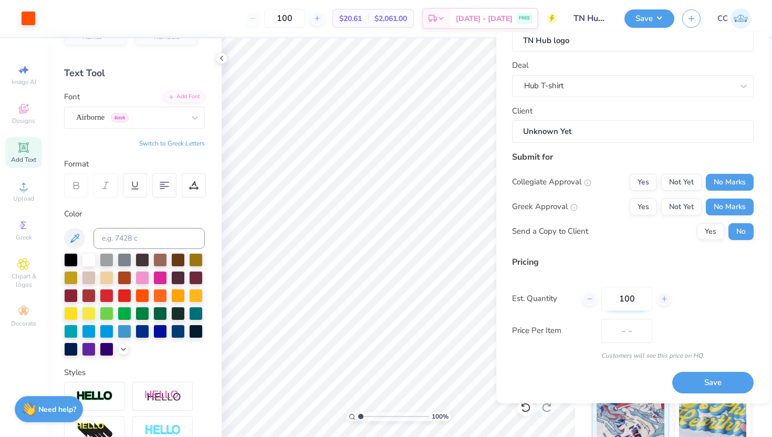
type input "$20.61"
type input "100"
click at [726, 382] on button "Save" at bounding box center [713, 383] width 81 height 22
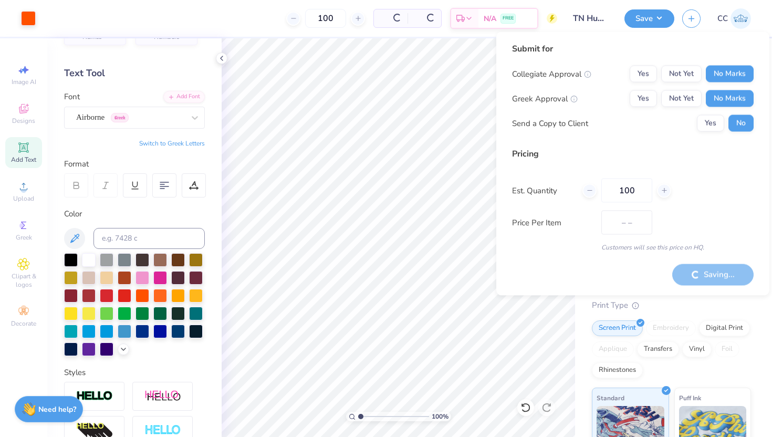
type input "$20.61"
